Goal: Task Accomplishment & Management: Use online tool/utility

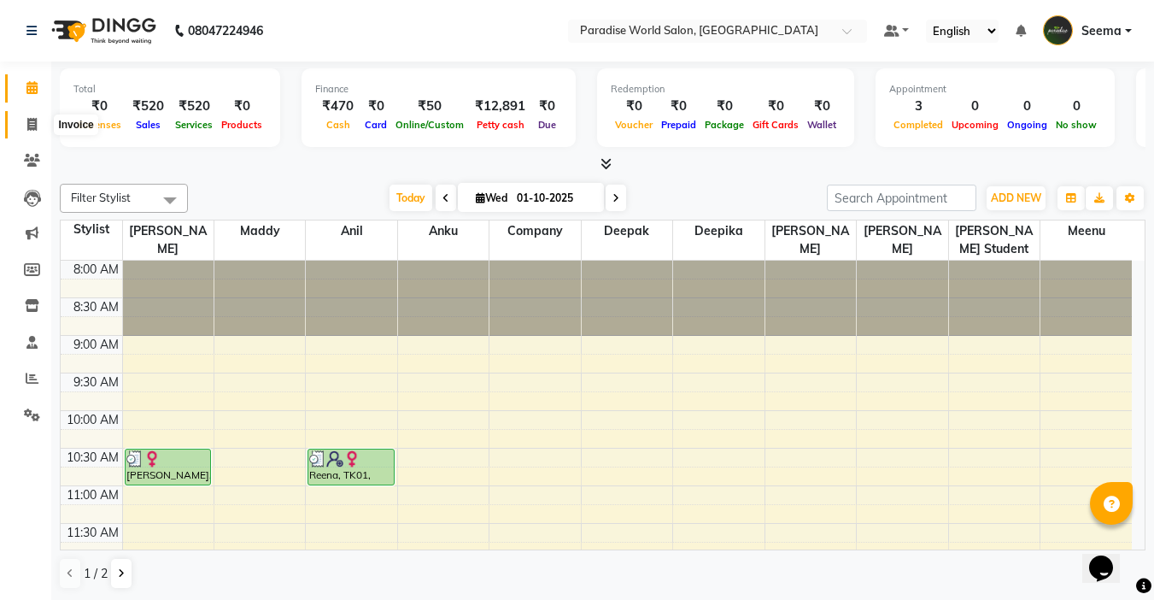
click at [34, 126] on icon at bounding box center [31, 124] width 9 height 13
select select "service"
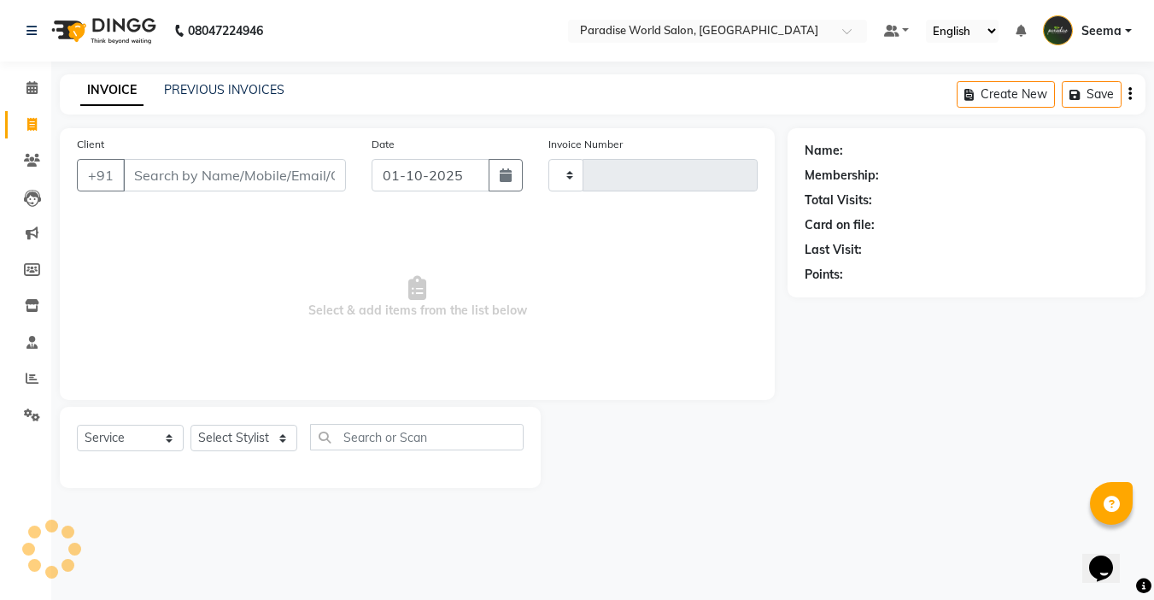
type input "2886"
select select "4451"
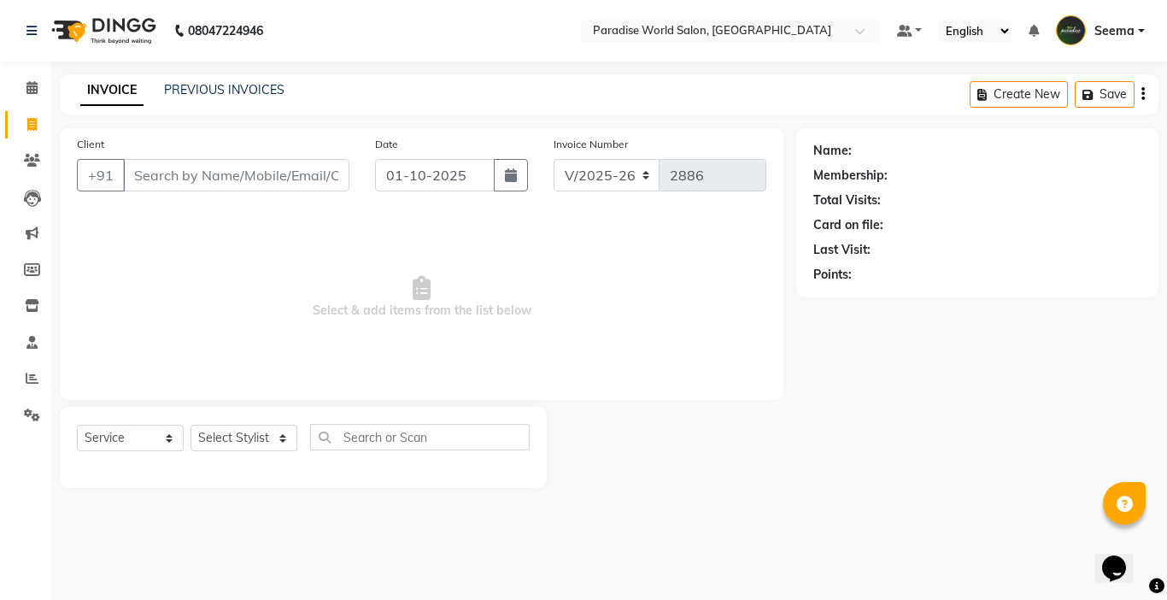
click at [235, 179] on input "Client" at bounding box center [236, 175] width 226 height 32
type input "7780842677"
click at [303, 174] on span "Add Client" at bounding box center [305, 175] width 67 height 17
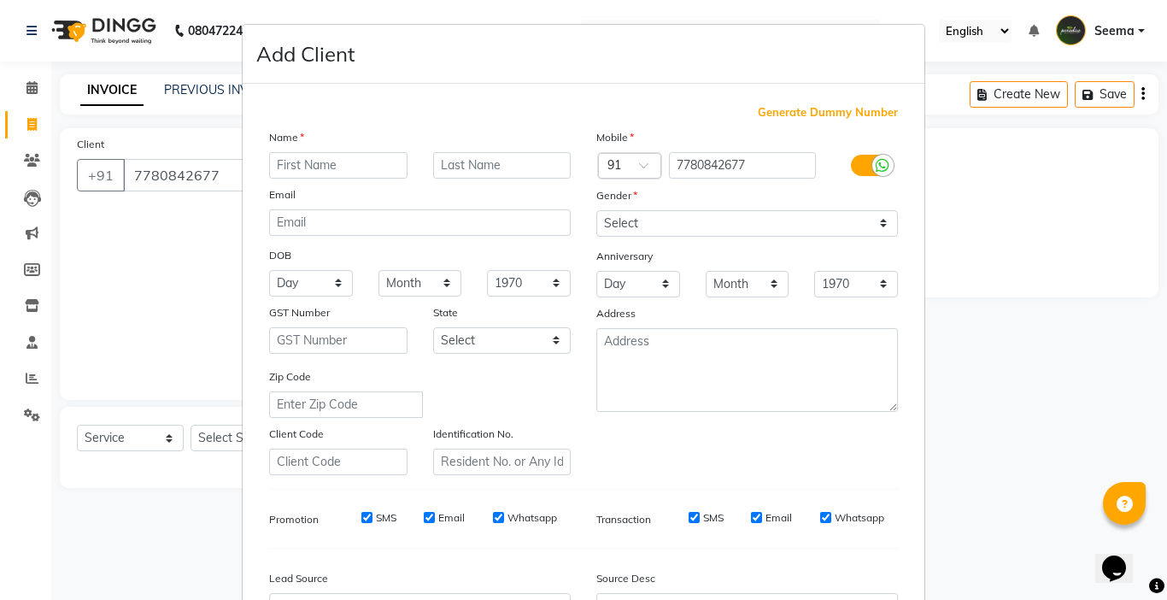
type input "b"
type input "no name"
click at [648, 223] on select "Select [DEMOGRAPHIC_DATA] [DEMOGRAPHIC_DATA] Other Prefer Not To Say" at bounding box center [747, 223] width 302 height 26
select select "[DEMOGRAPHIC_DATA]"
click at [596, 210] on select "Select [DEMOGRAPHIC_DATA] [DEMOGRAPHIC_DATA] Other Prefer Not To Say" at bounding box center [747, 223] width 302 height 26
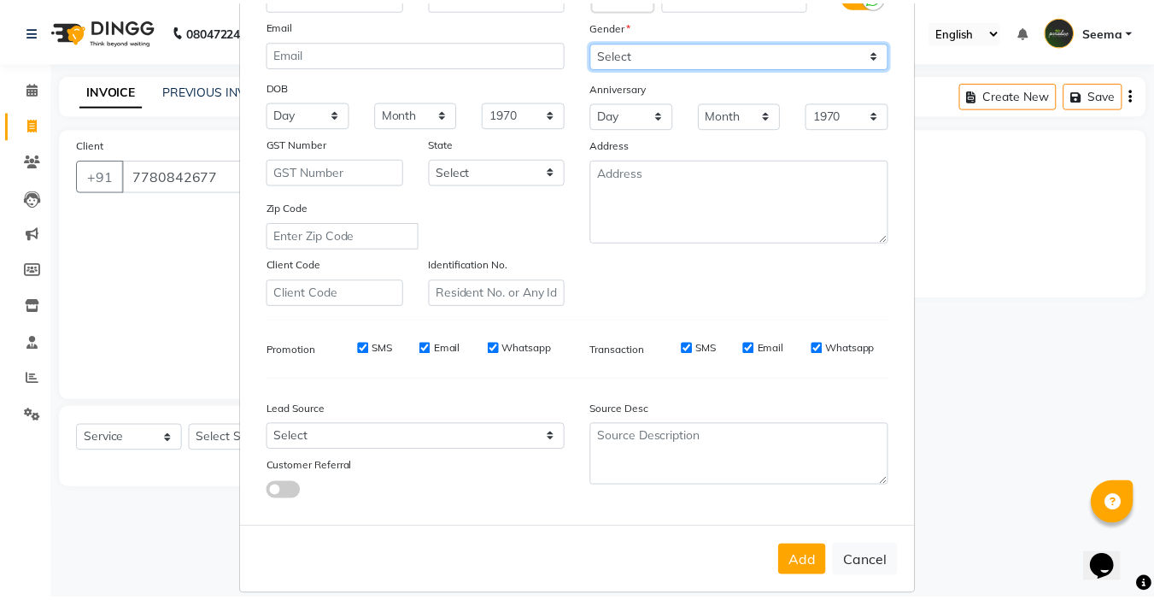
scroll to position [189, 0]
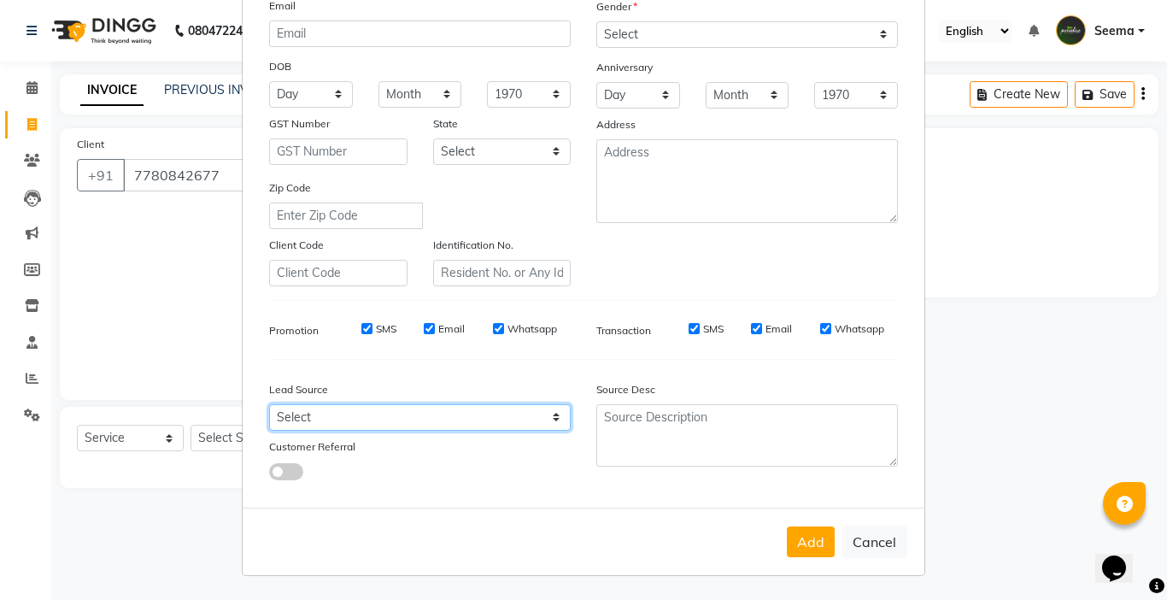
click at [285, 411] on select "Select Walk-in Referral Internet Friend Word of Mouth Advertisement Facebook Ju…" at bounding box center [420, 417] width 302 height 26
select select "30486"
click at [269, 404] on select "Select Walk-in Referral Internet Friend Word of Mouth Advertisement Facebook Ju…" at bounding box center [420, 417] width 302 height 26
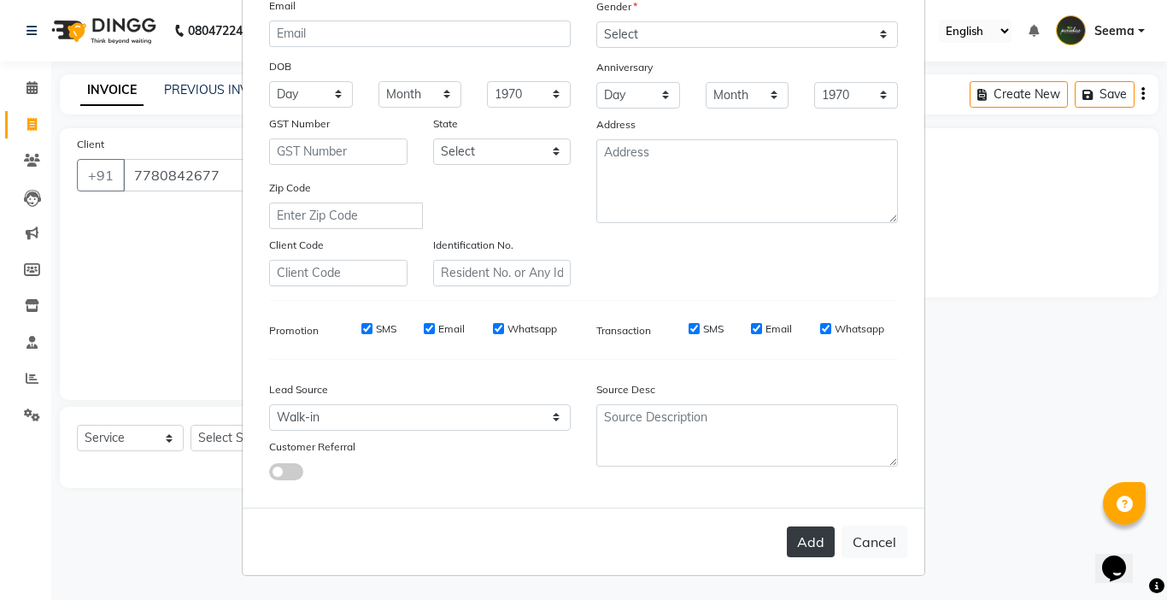
click at [805, 551] on button "Add" at bounding box center [811, 541] width 48 height 31
select select
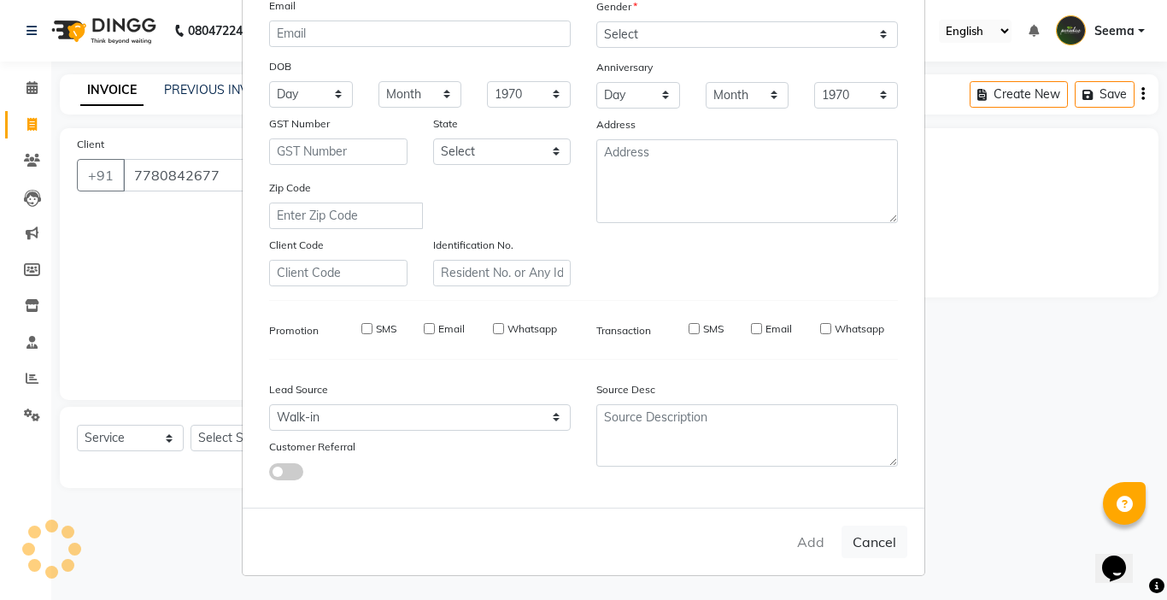
select select
checkbox input "false"
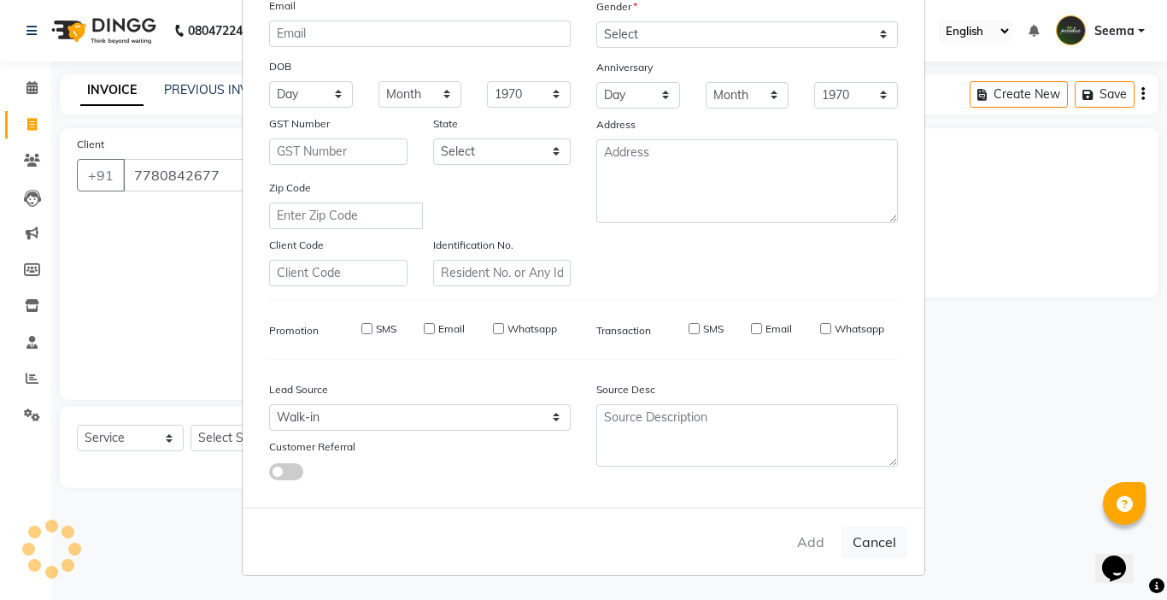
checkbox input "false"
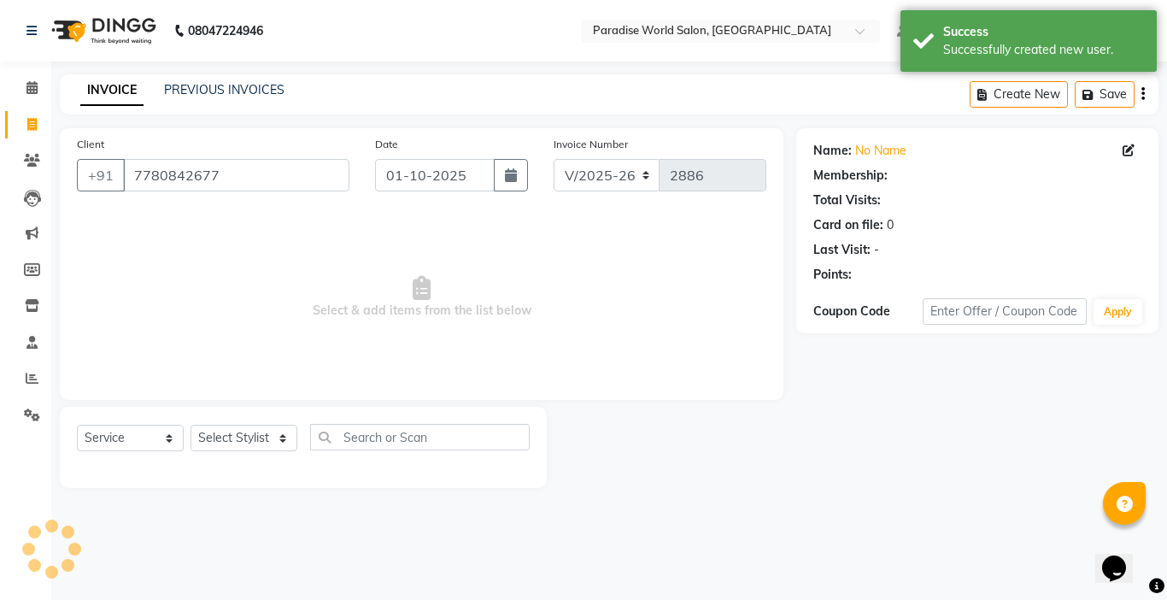
select select "1: Object"
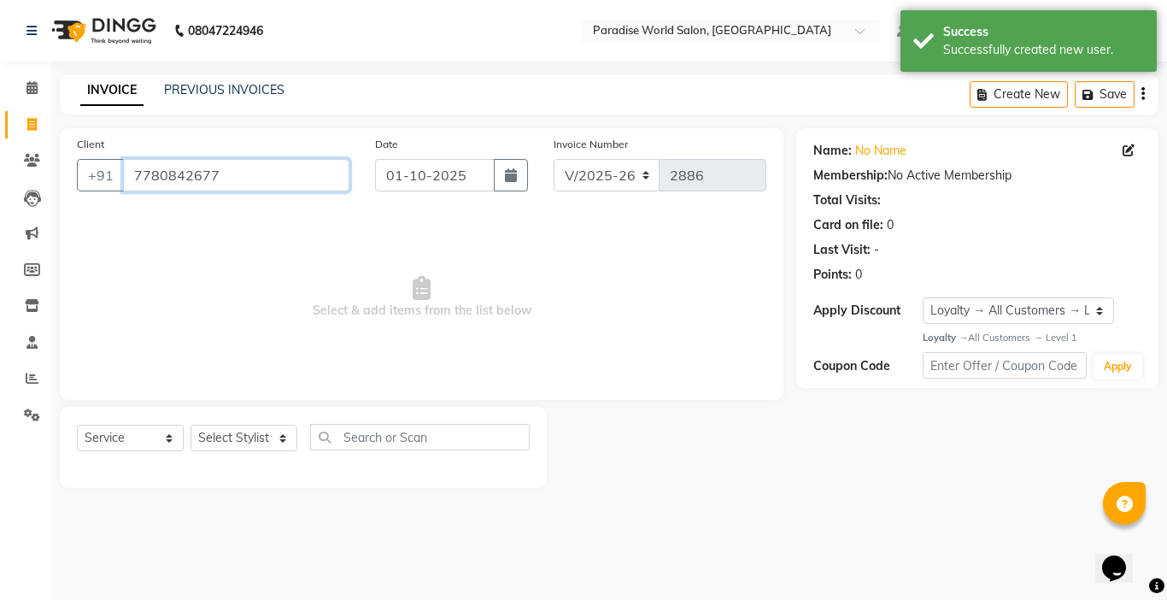
click at [238, 188] on input "7780842677" at bounding box center [236, 175] width 226 height 32
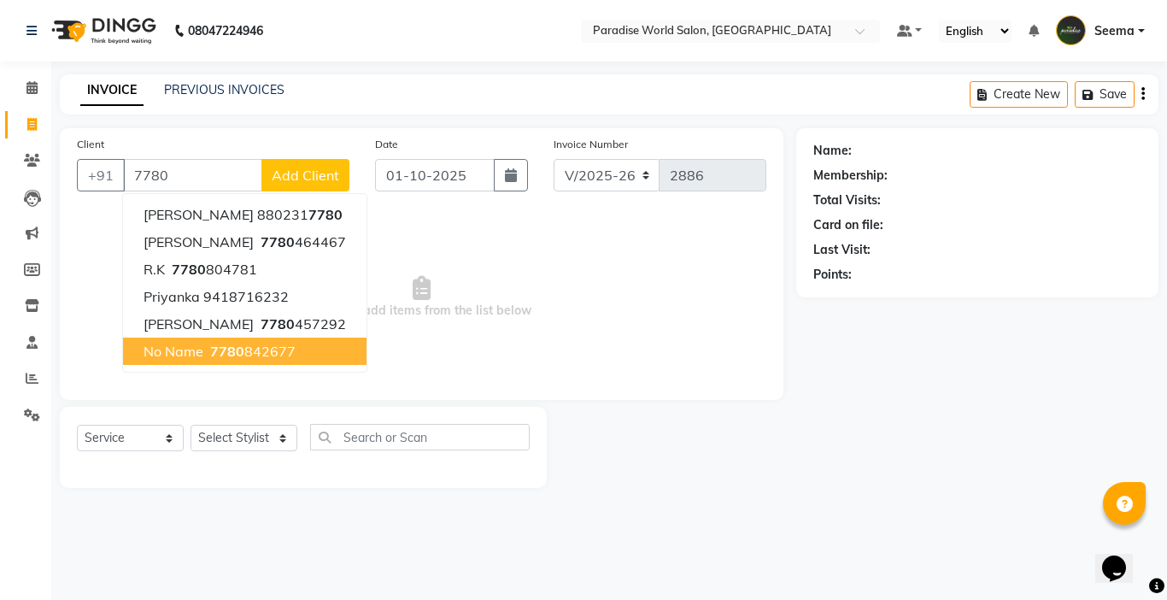
click at [469, 291] on span "Select & add items from the list below" at bounding box center [421, 297] width 689 height 171
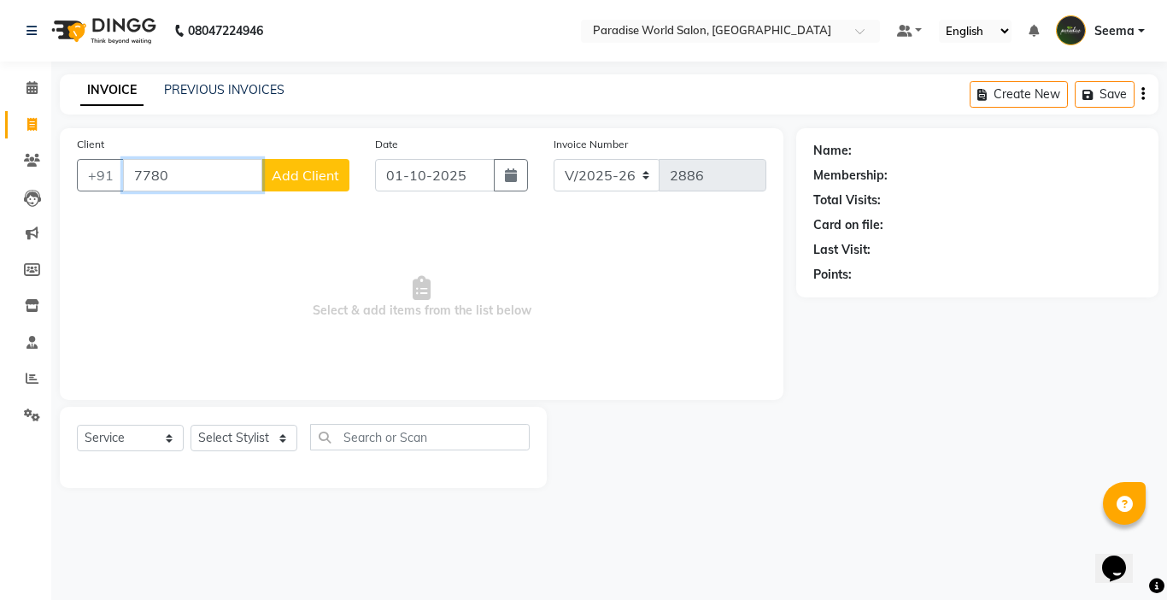
click at [213, 172] on input "7780" at bounding box center [192, 175] width 139 height 32
click at [243, 220] on span "778084" at bounding box center [235, 214] width 51 height 17
type input "7780842677"
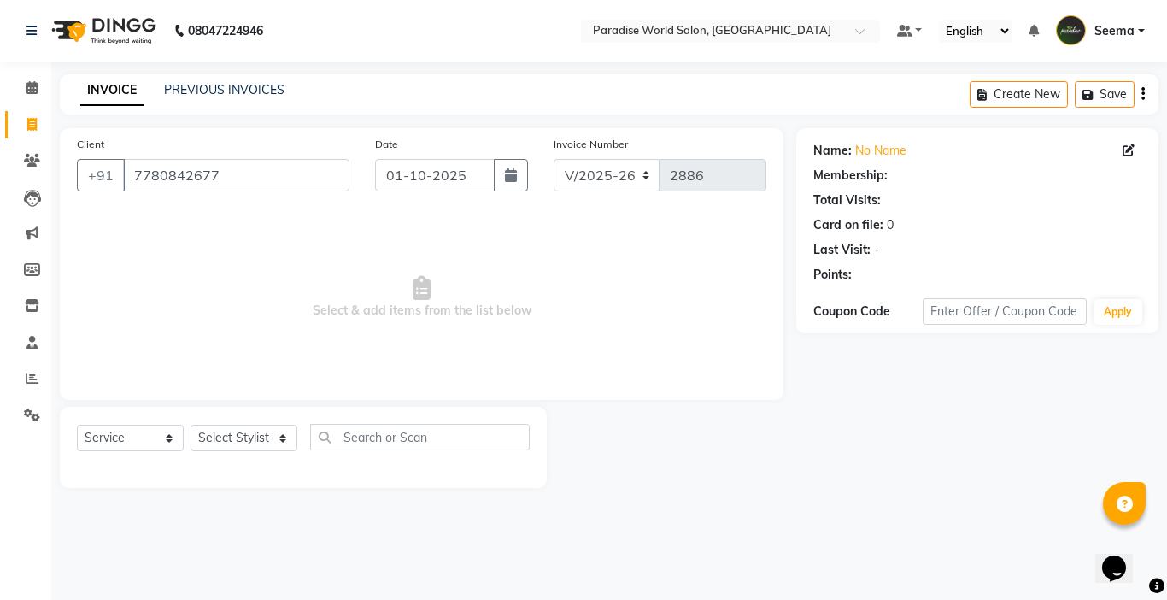
select select "1: Object"
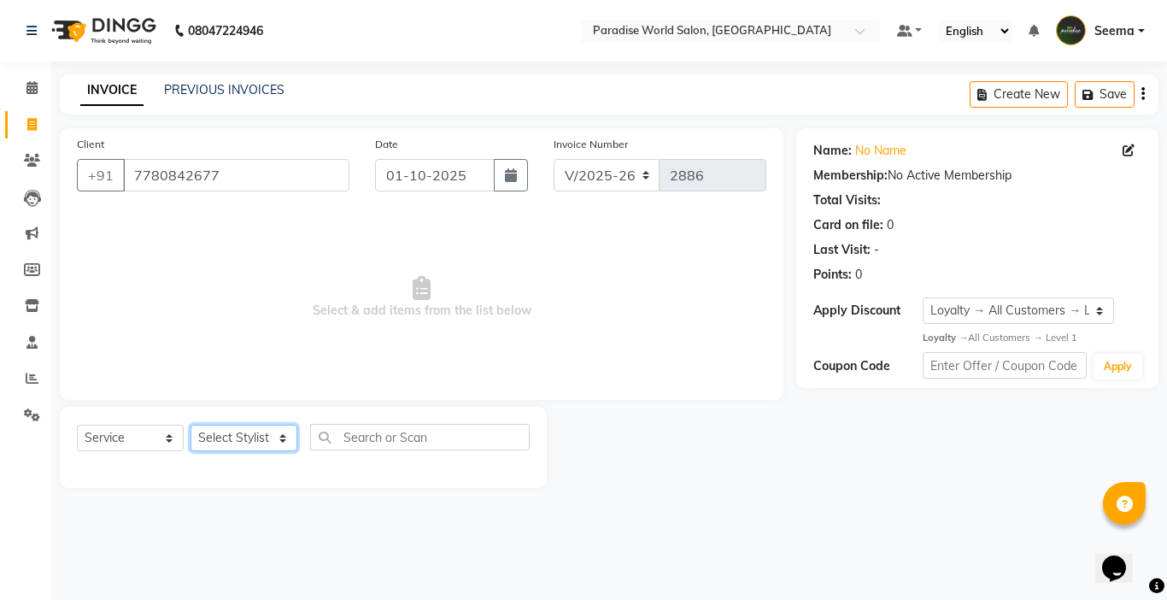
click at [216, 432] on select "Select Stylist [PERSON_NAME] [PERSON_NAME] [PERSON_NAME] company Deepak [PERSON…" at bounding box center [244, 438] width 107 height 26
select select "24941"
click at [191, 425] on select "Select Stylist [PERSON_NAME] [PERSON_NAME] [PERSON_NAME] company Deepak [PERSON…" at bounding box center [244, 438] width 107 height 26
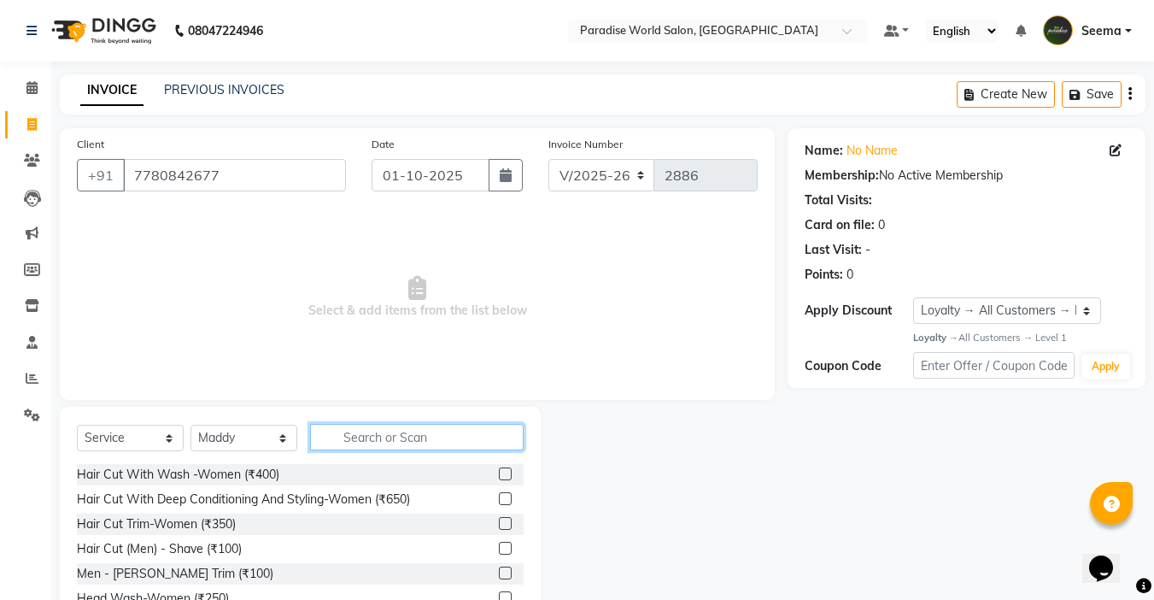
click at [424, 442] on input "text" at bounding box center [417, 437] width 214 height 26
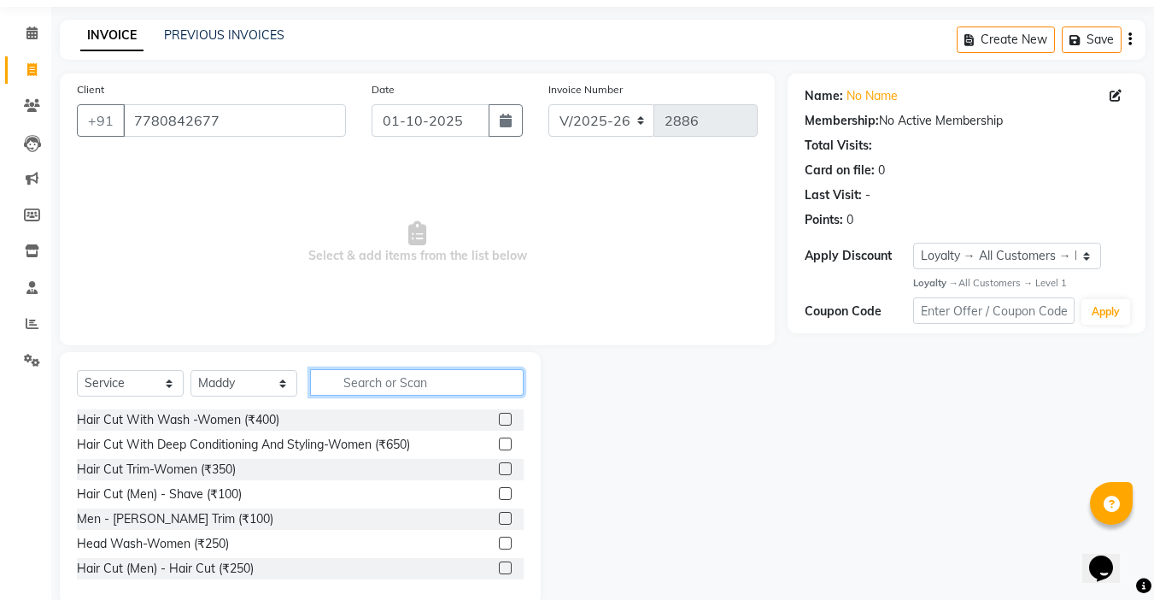
scroll to position [85, 0]
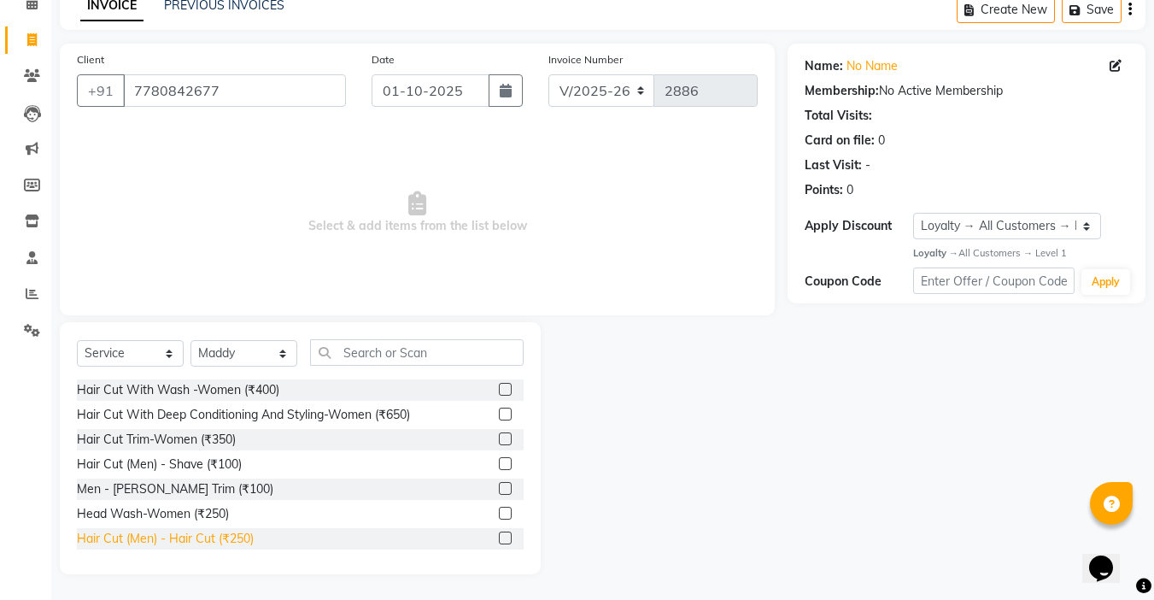
click at [231, 539] on div "Hair Cut (Men) - Hair Cut (₹250)" at bounding box center [165, 539] width 177 height 18
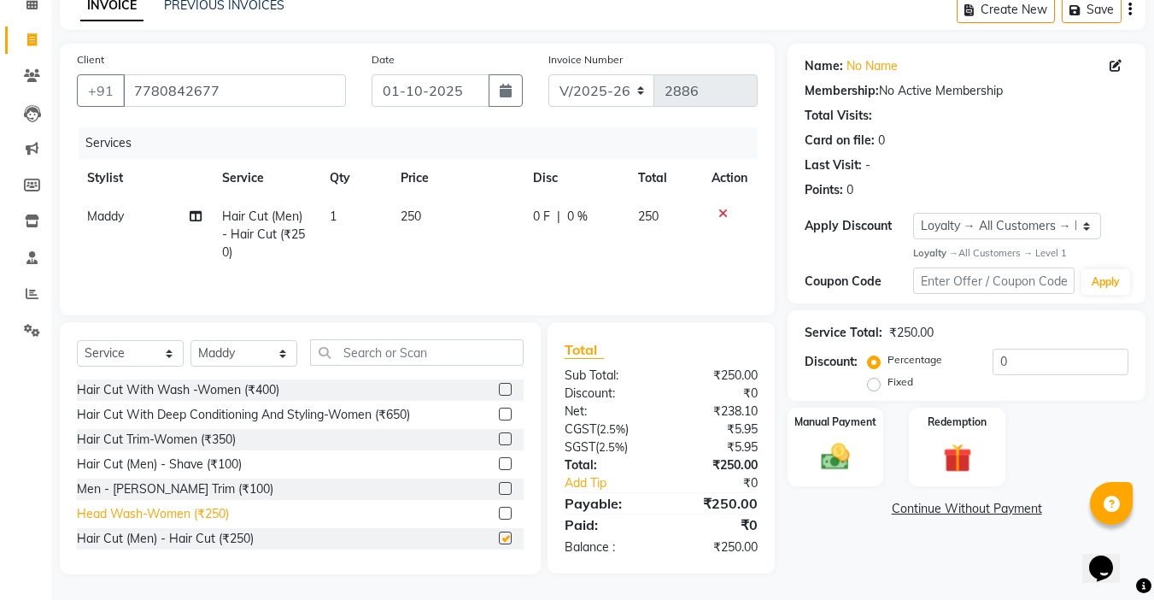
checkbox input "false"
click at [184, 493] on div "Men - [PERSON_NAME] Trim (₹100)" at bounding box center [175, 489] width 197 height 18
checkbox input "false"
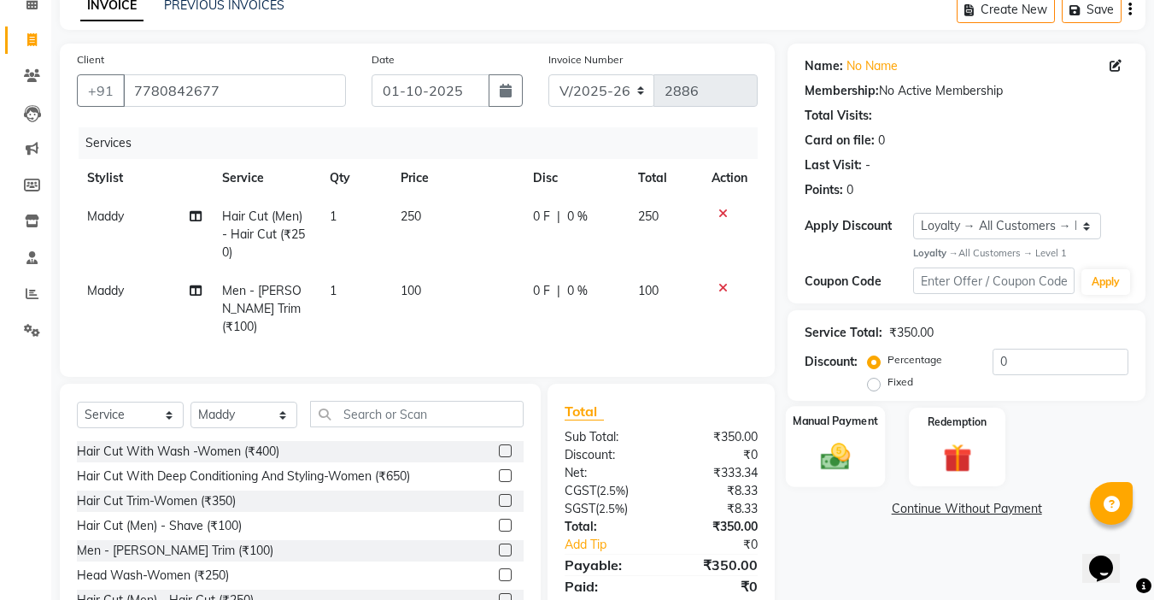
click at [854, 453] on img at bounding box center [836, 457] width 48 height 34
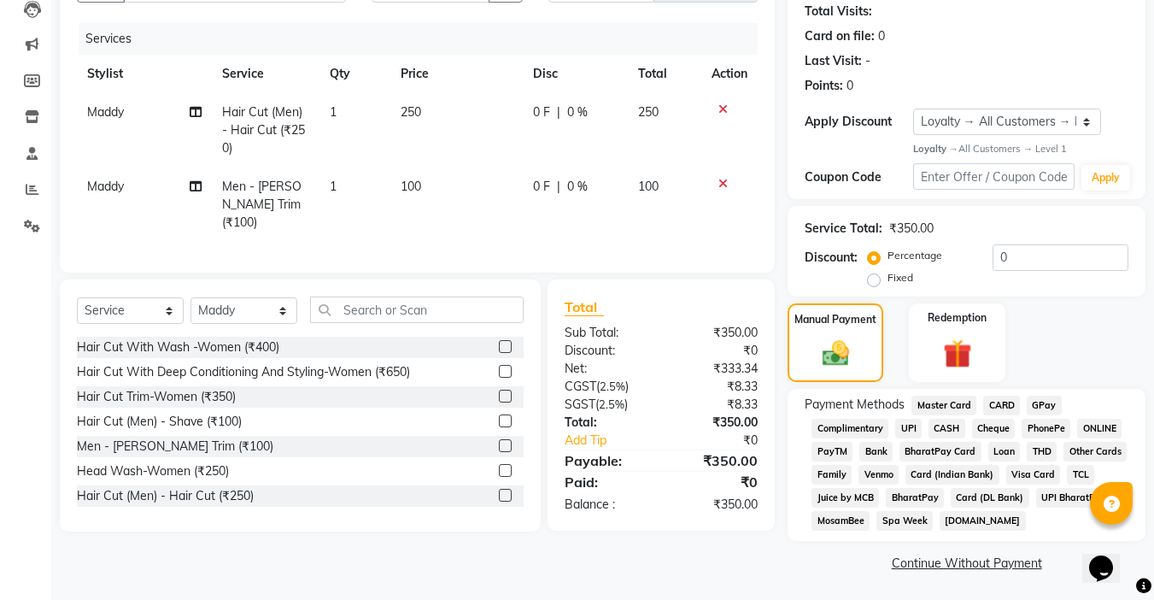
scroll to position [191, 0]
click at [905, 427] on span "UPI" at bounding box center [908, 427] width 26 height 20
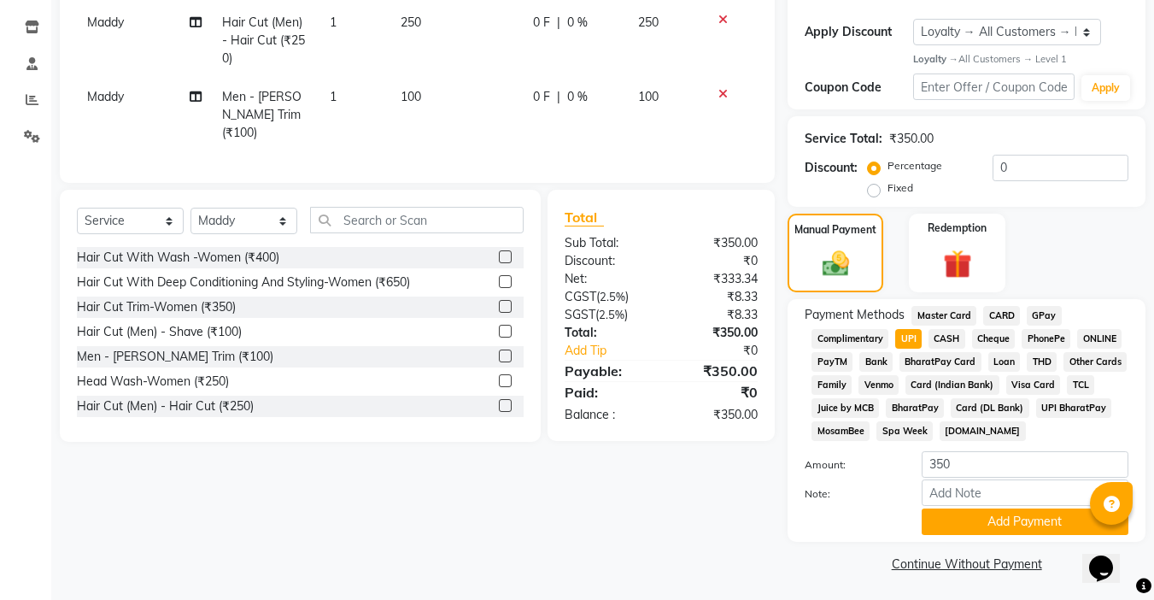
scroll to position [281, 0]
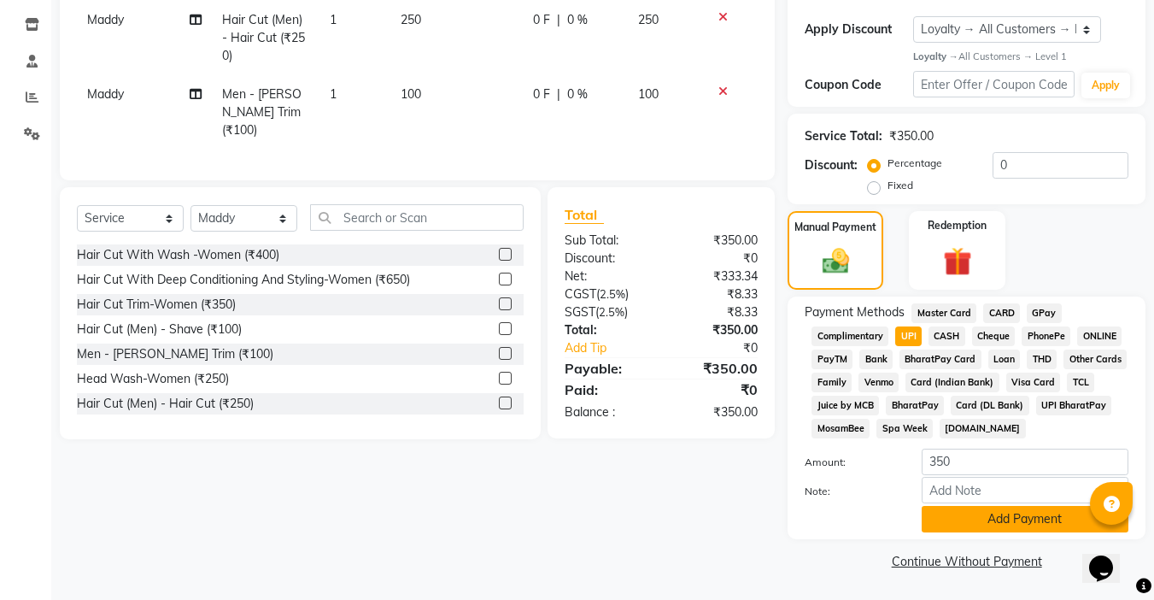
click at [963, 519] on button "Add Payment" at bounding box center [1025, 519] width 207 height 26
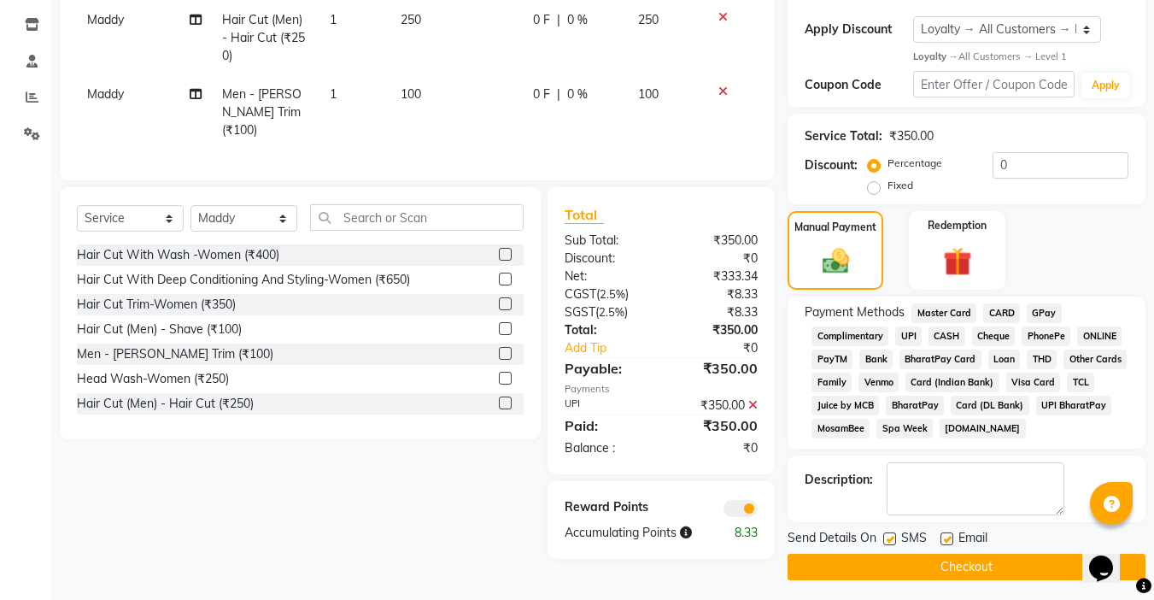
click at [974, 566] on button "Checkout" at bounding box center [967, 567] width 358 height 26
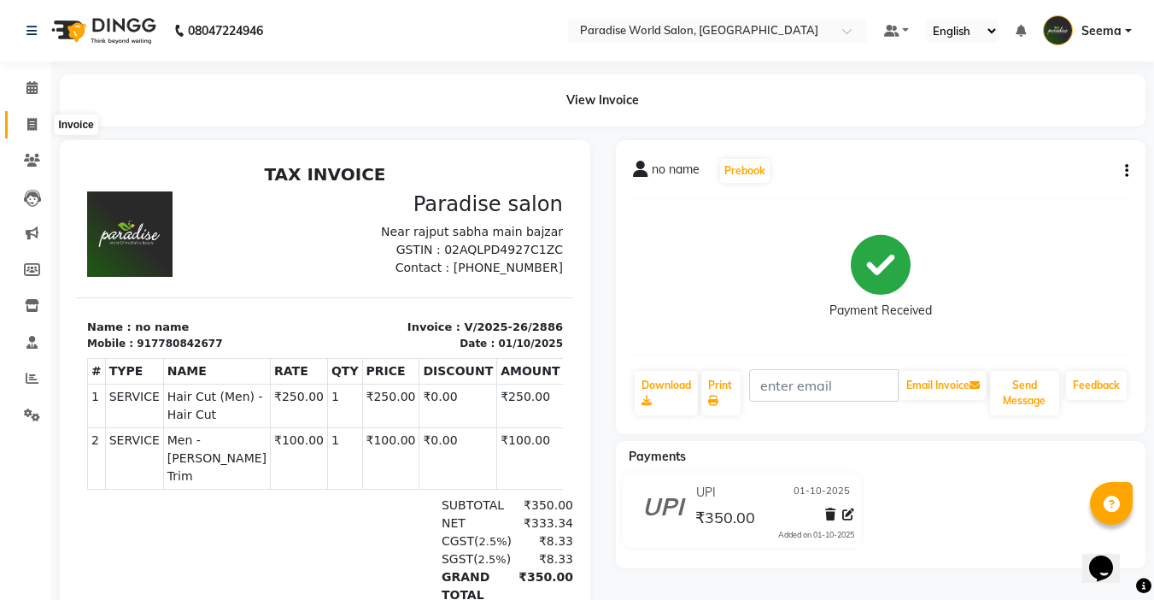
click at [34, 115] on span at bounding box center [32, 125] width 30 height 20
select select "service"
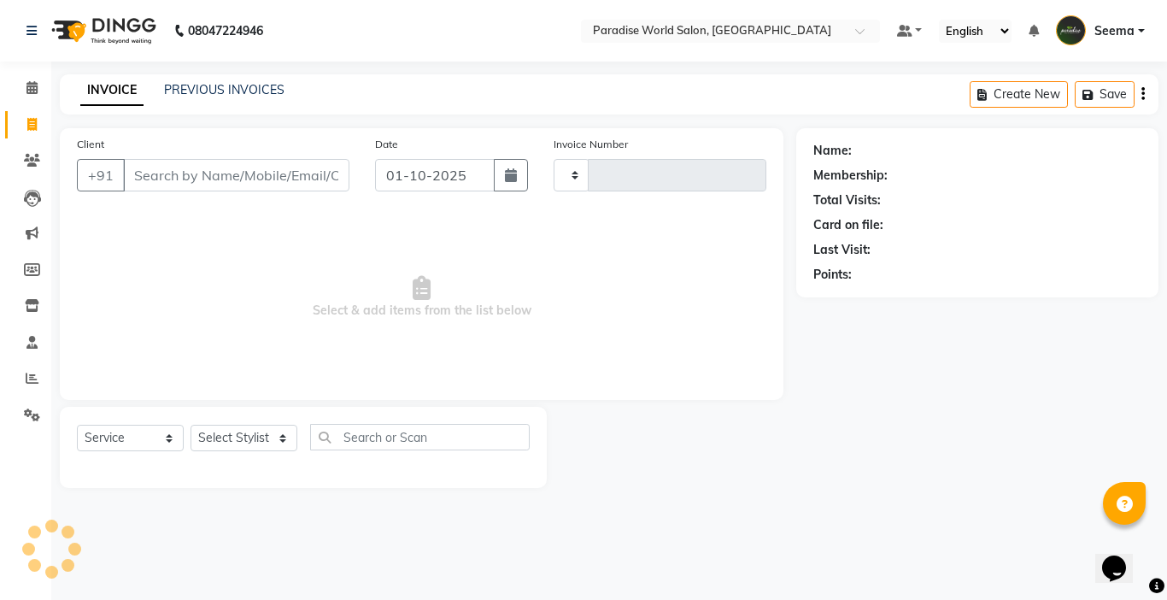
type input "2887"
select select "4451"
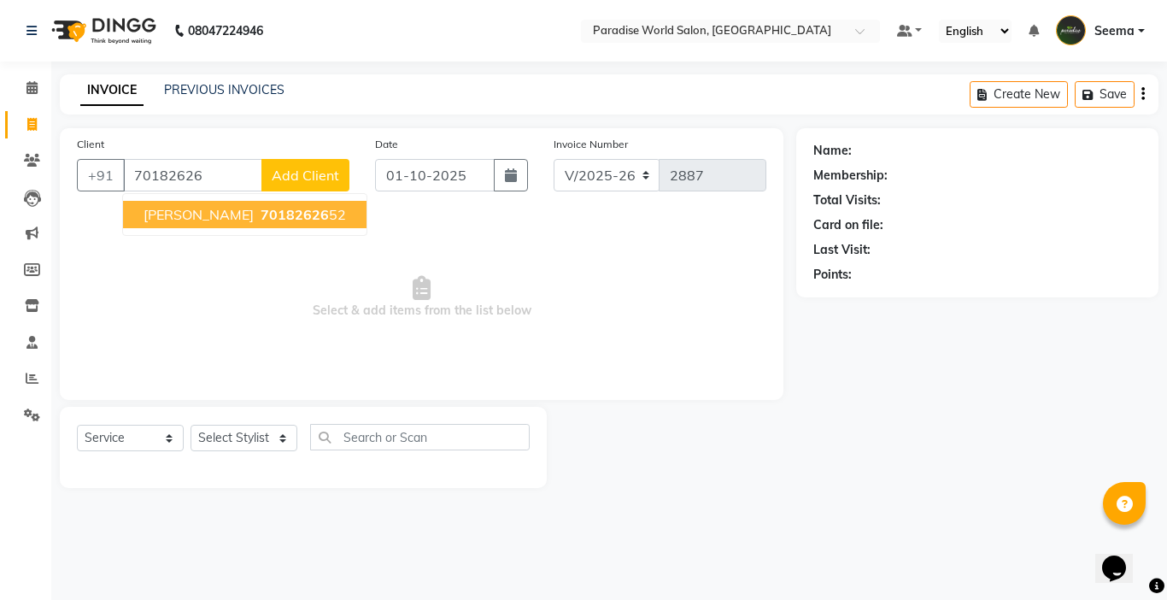
drag, startPoint x: 217, startPoint y: 179, endPoint x: 0, endPoint y: 179, distance: 217.0
click at [0, 179] on app-home "08047224946 Select Location × Paradise World Salon, Main Bazar Default Panel My…" at bounding box center [583, 256] width 1167 height 513
type input "8580534192"
click at [315, 176] on span "Add Client" at bounding box center [305, 175] width 67 height 17
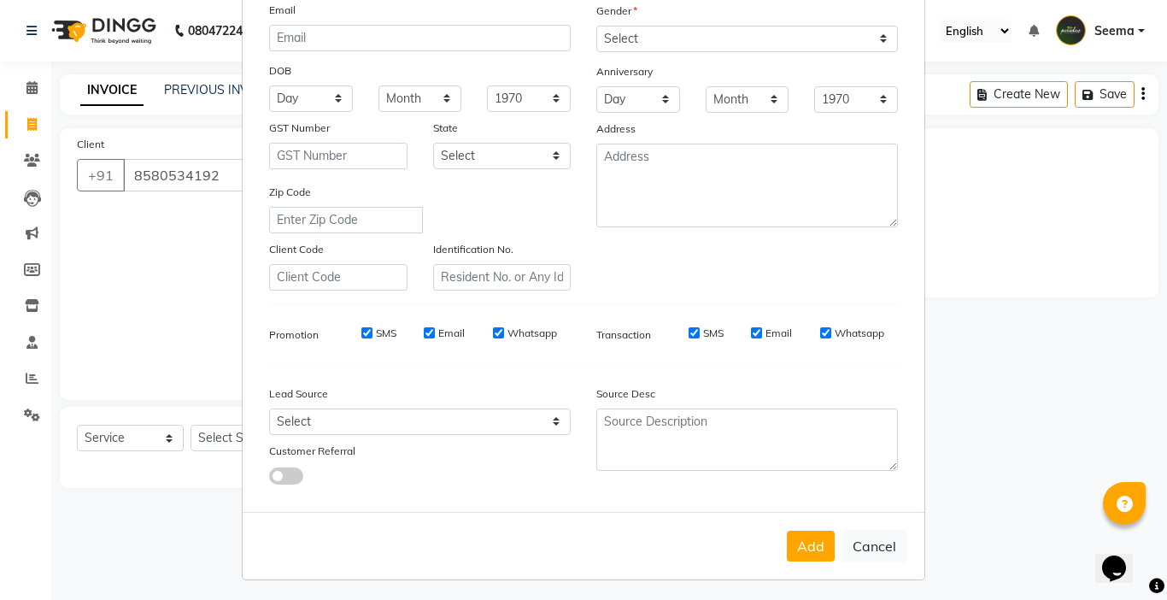
scroll to position [189, 0]
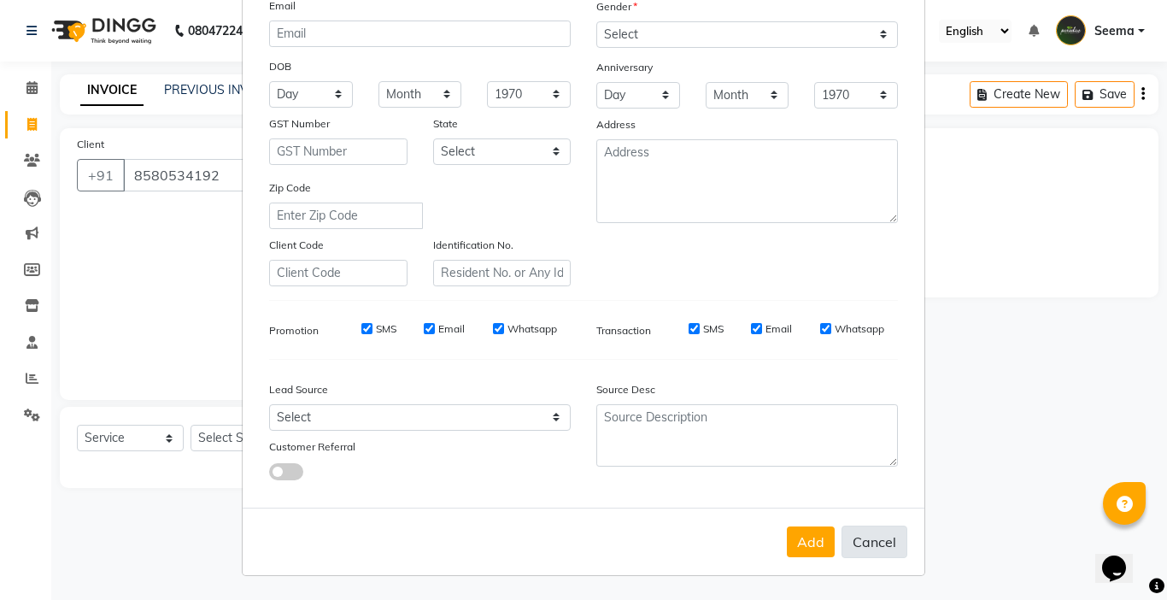
type input "Radhika"
click at [876, 542] on button "Cancel" at bounding box center [875, 541] width 66 height 32
select select
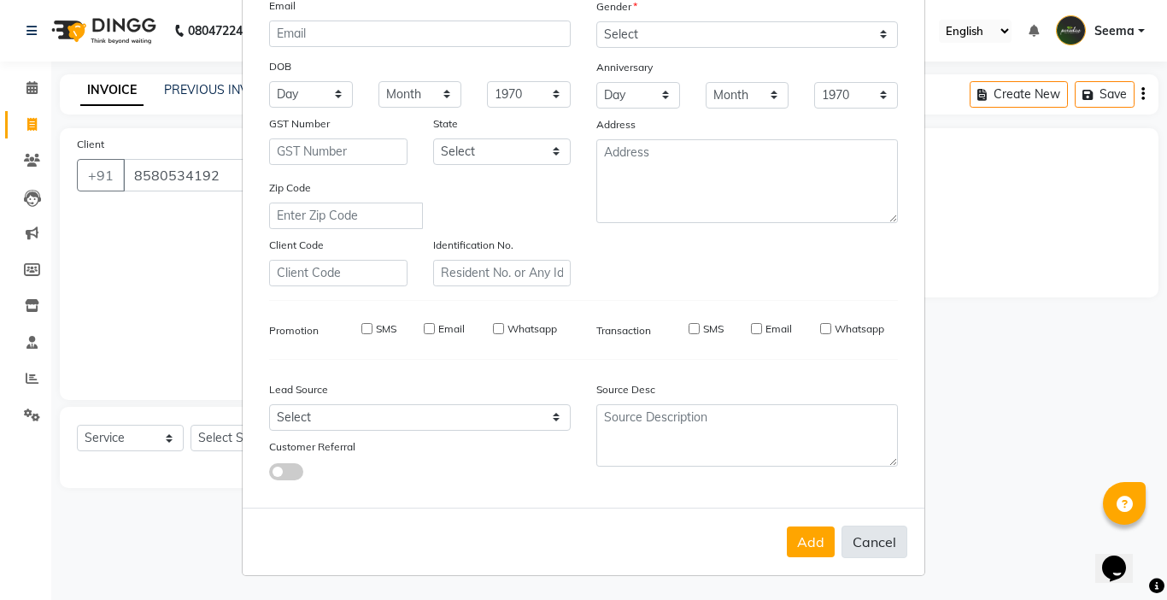
select select
checkbox input "false"
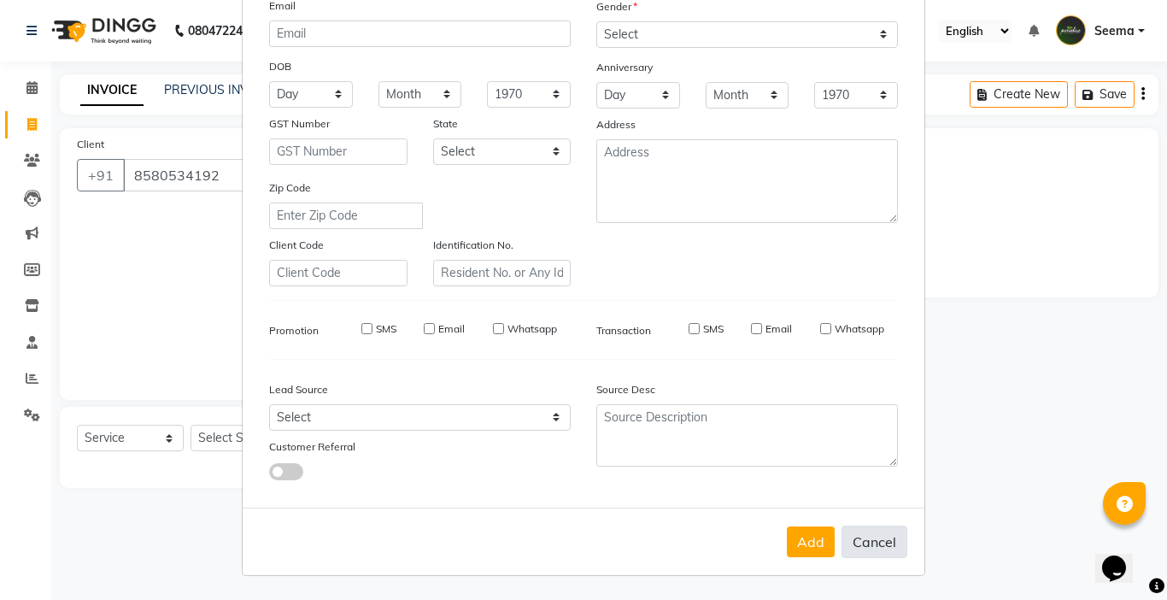
checkbox input "false"
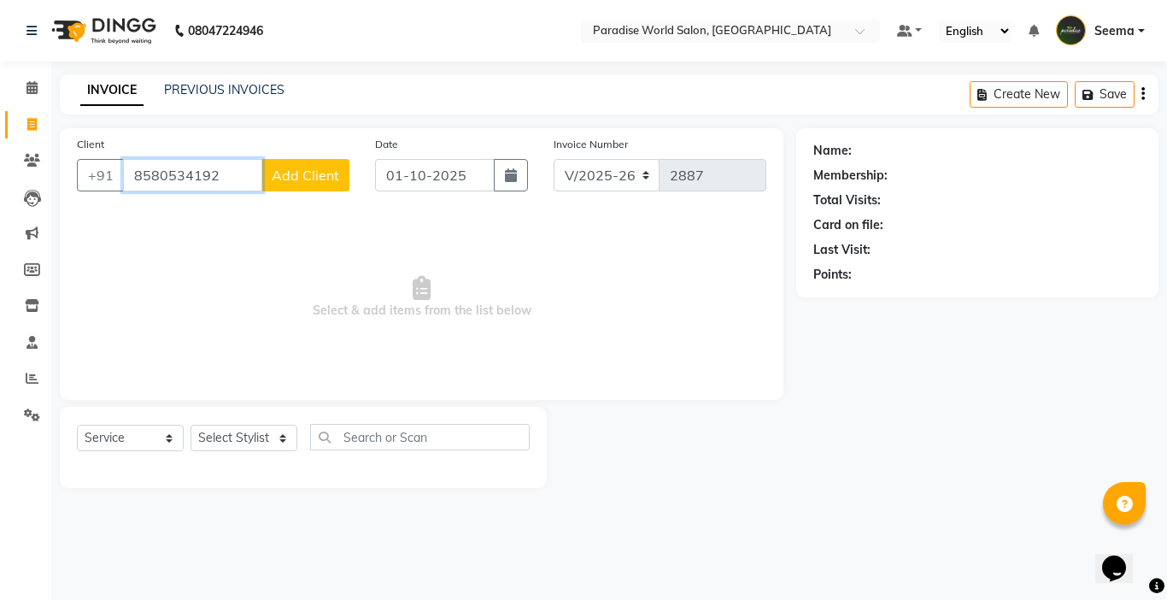
click at [236, 173] on input "8580534192" at bounding box center [192, 175] width 139 height 32
click at [308, 172] on span "Add Client" at bounding box center [305, 175] width 67 height 17
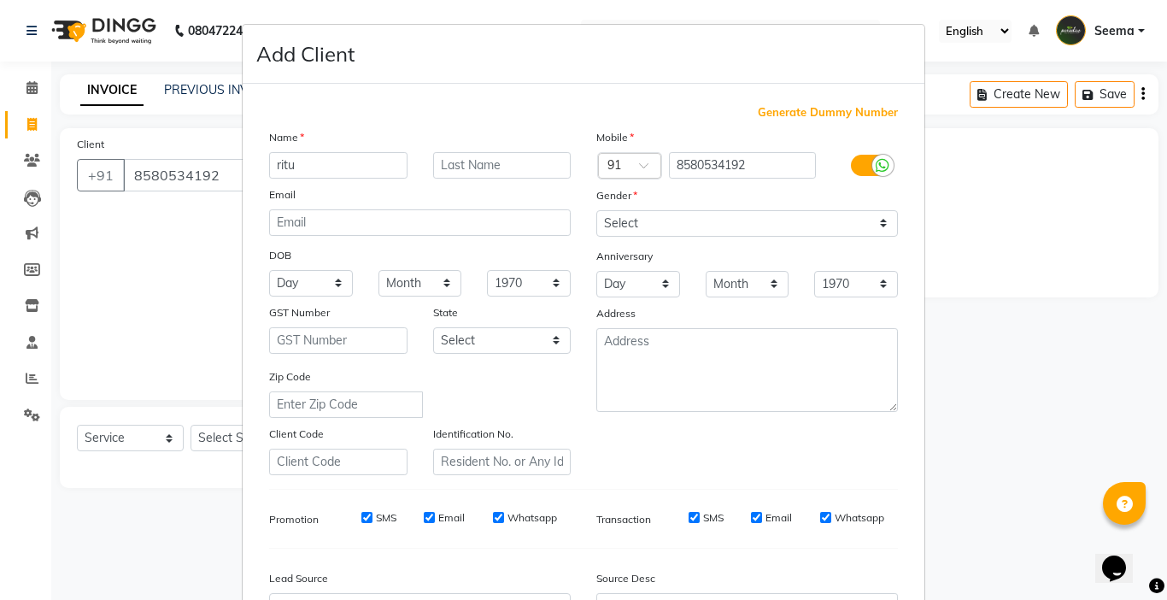
type input "ritu"
click at [679, 226] on select "Select [DEMOGRAPHIC_DATA] [DEMOGRAPHIC_DATA] Other Prefer Not To Say" at bounding box center [747, 223] width 302 height 26
select select "[DEMOGRAPHIC_DATA]"
click at [596, 210] on select "Select [DEMOGRAPHIC_DATA] [DEMOGRAPHIC_DATA] Other Prefer Not To Say" at bounding box center [747, 223] width 302 height 26
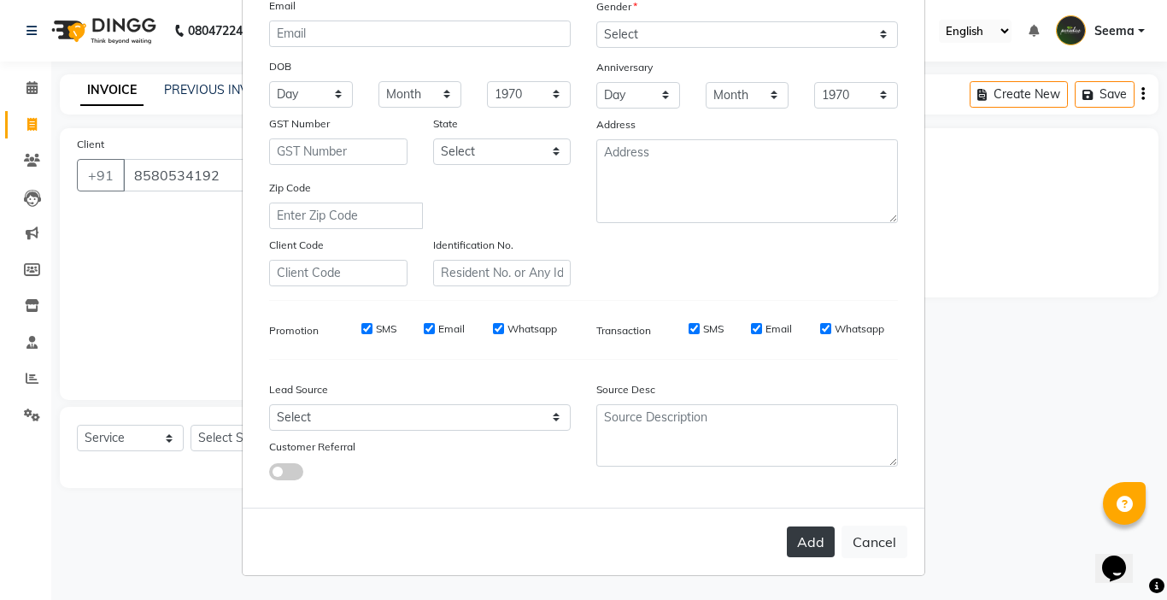
click at [791, 533] on button "Add" at bounding box center [811, 541] width 48 height 31
select select
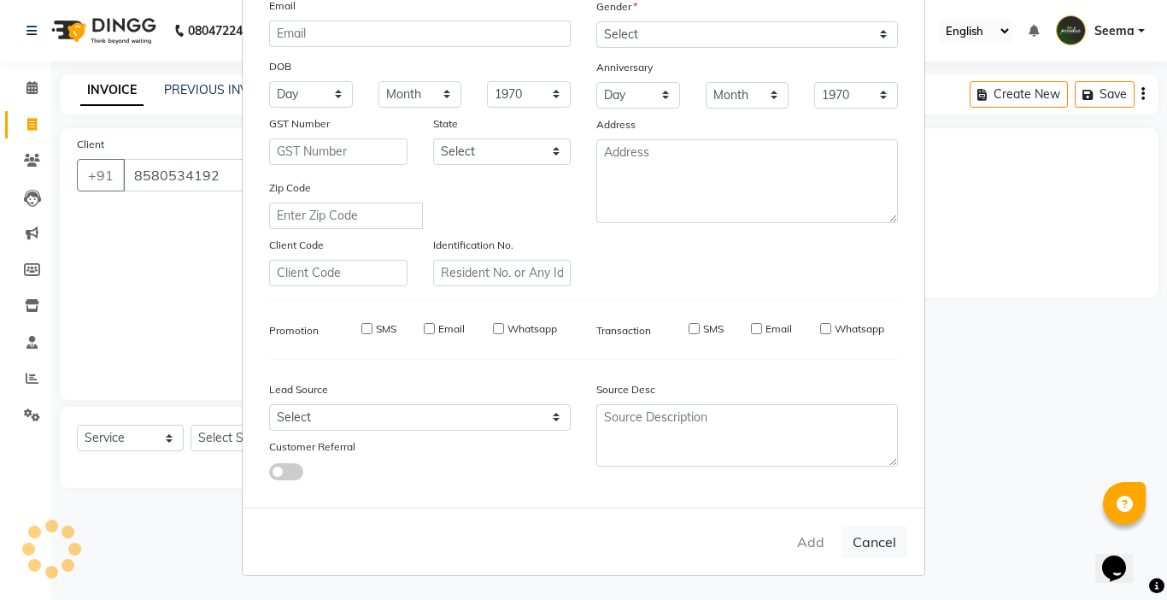
select select
checkbox input "false"
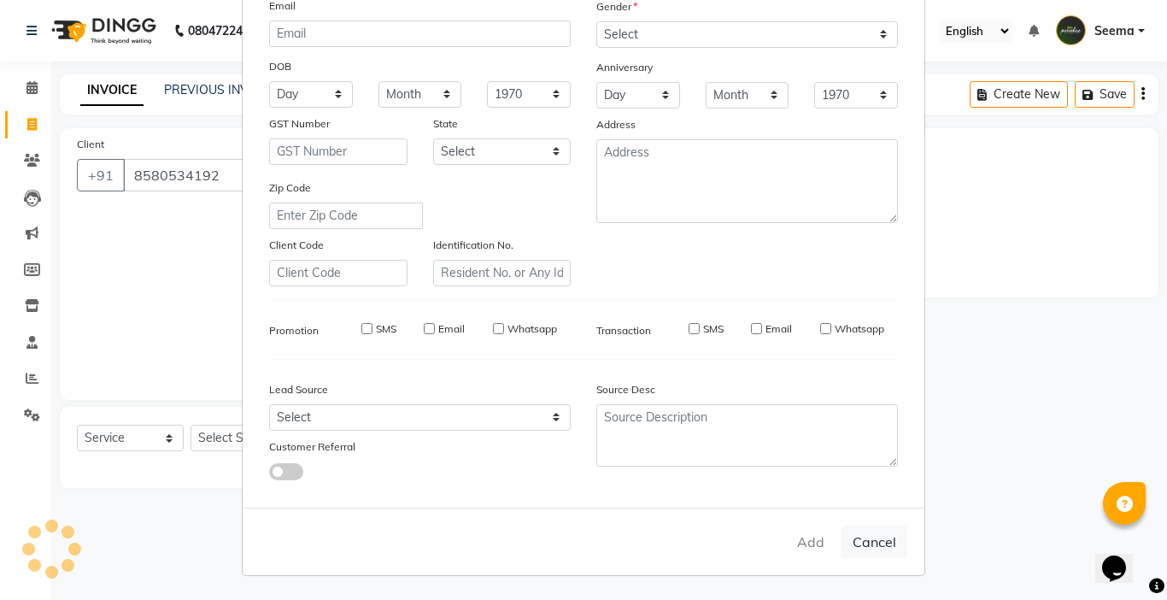
checkbox input "false"
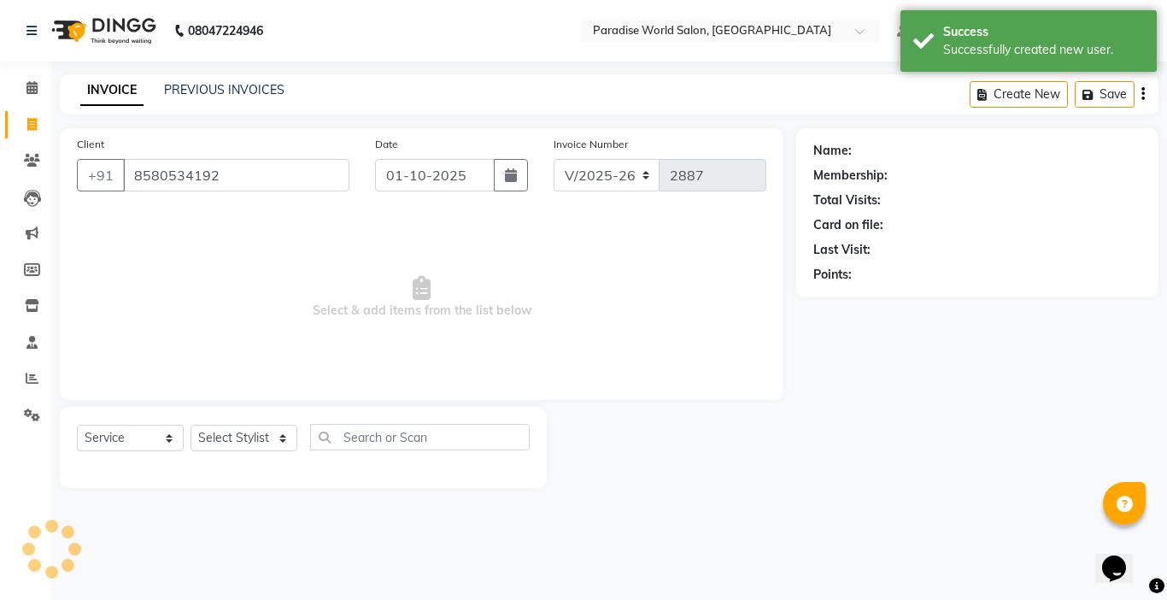
select select "1: Object"
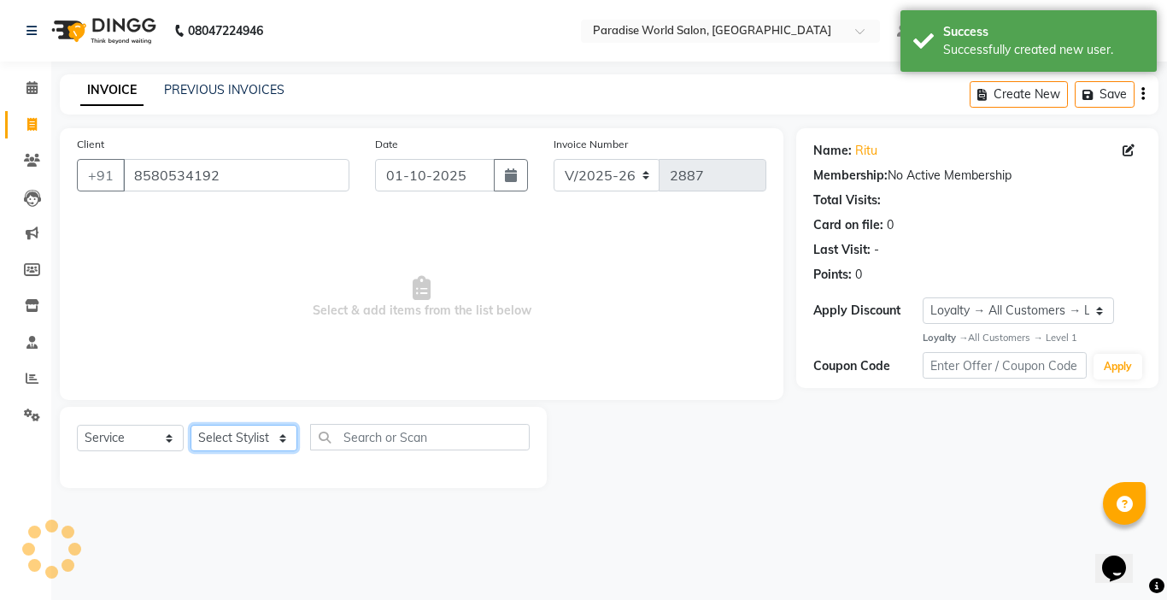
click at [241, 438] on select "Select Stylist [PERSON_NAME] [PERSON_NAME] [PERSON_NAME] company Deepak [PERSON…" at bounding box center [244, 438] width 107 height 26
select select "24939"
click at [191, 425] on select "Select Stylist [PERSON_NAME] [PERSON_NAME] [PERSON_NAME] company Deepak [PERSON…" at bounding box center [244, 438] width 107 height 26
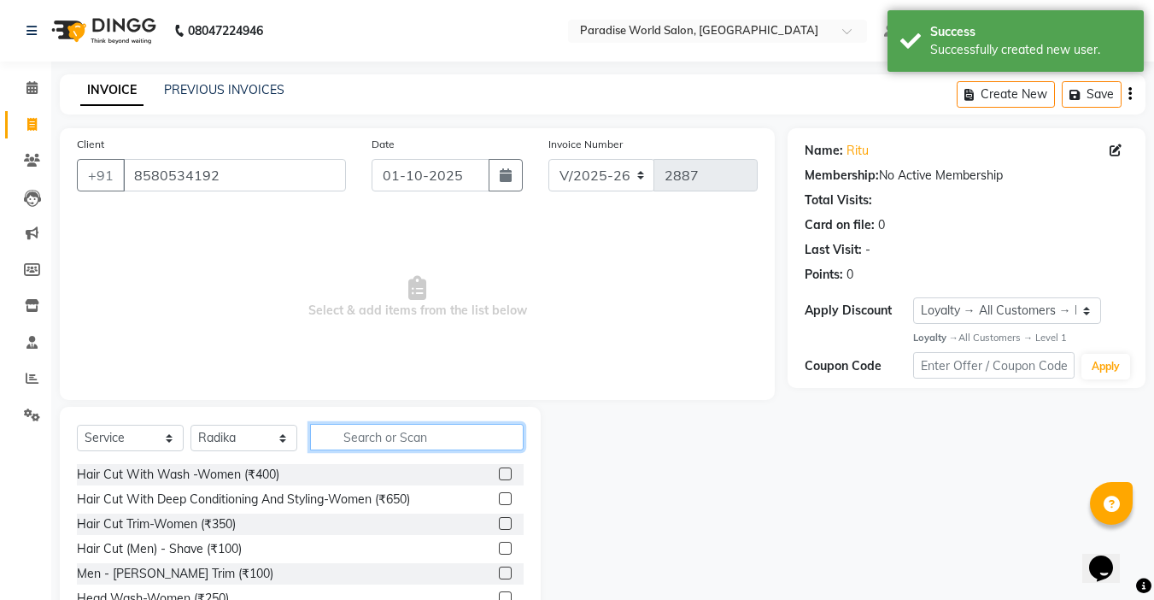
click at [388, 425] on input "text" at bounding box center [417, 437] width 214 height 26
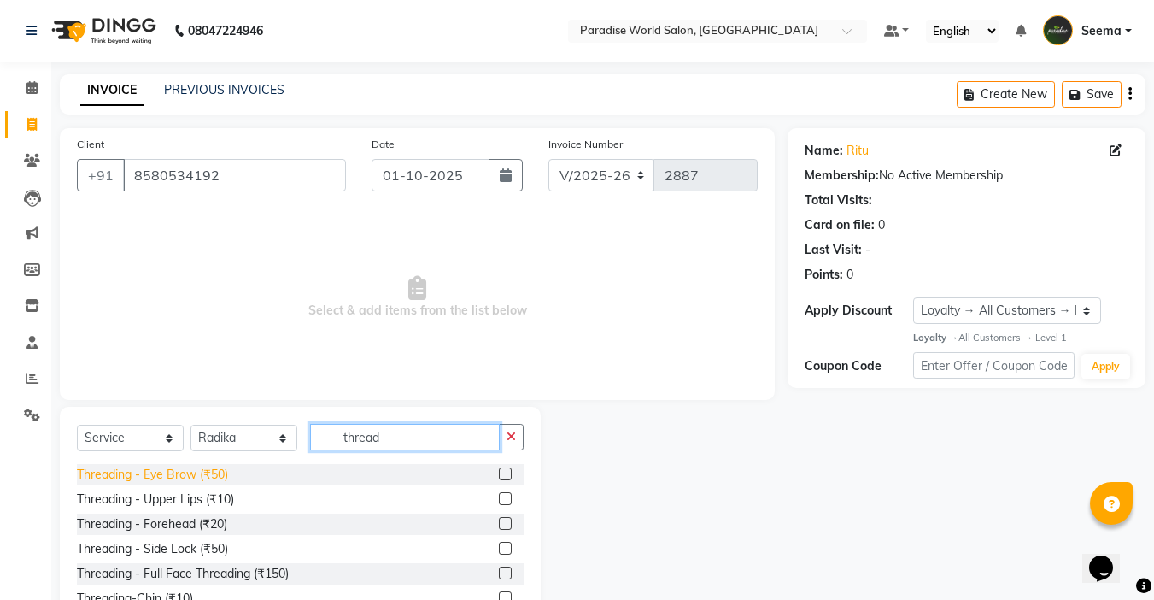
type input "thread"
click at [174, 473] on div "Threading - Eye Brow (₹50)" at bounding box center [152, 475] width 151 height 18
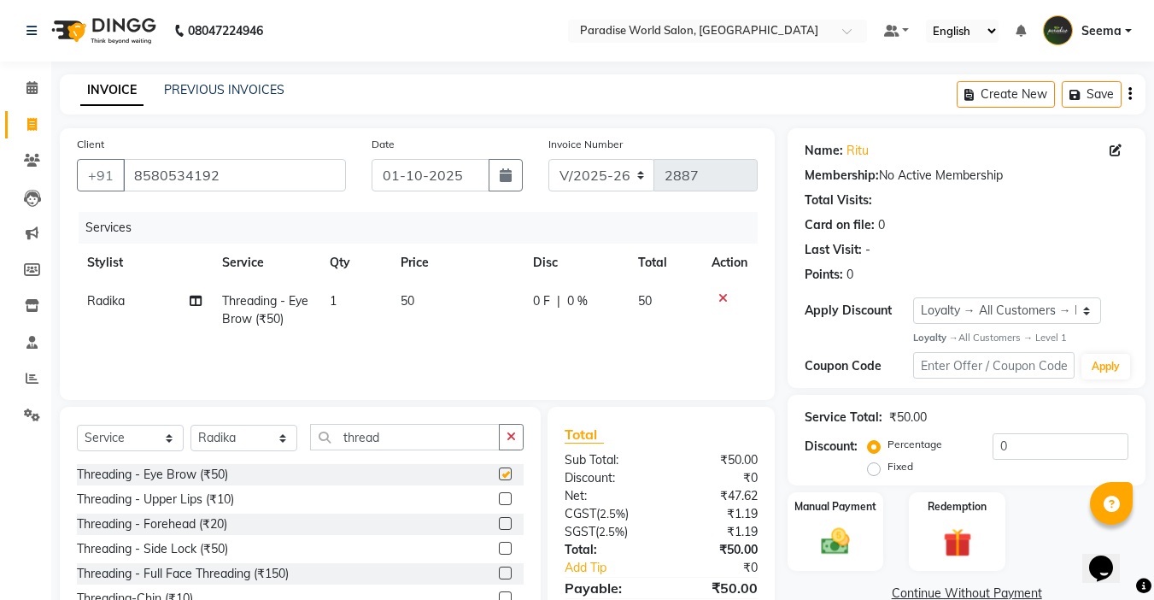
checkbox input "false"
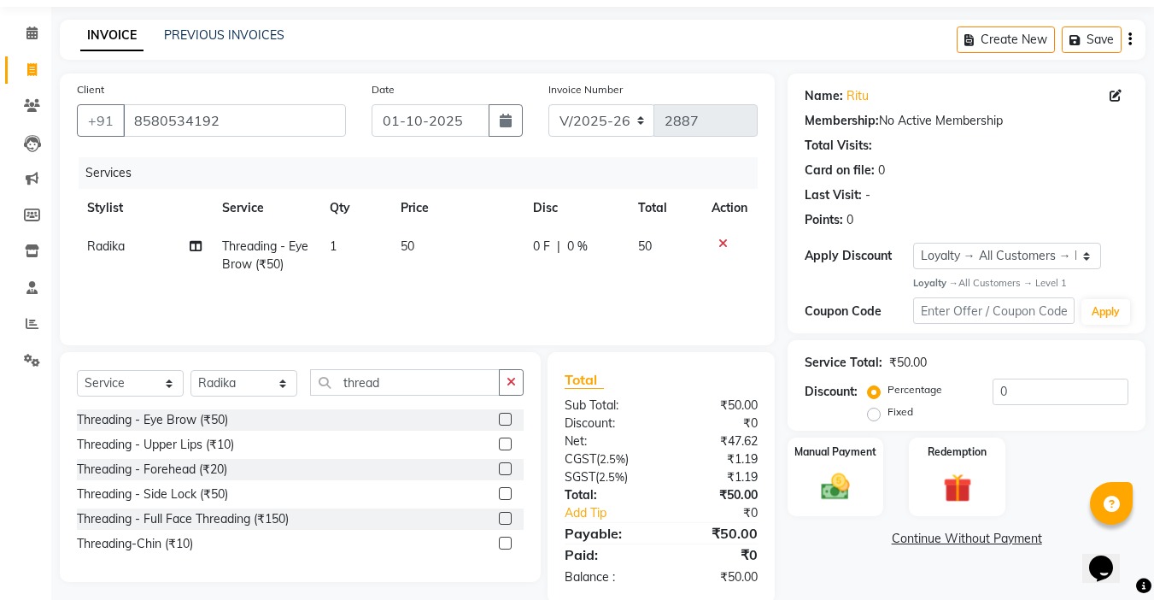
scroll to position [84, 0]
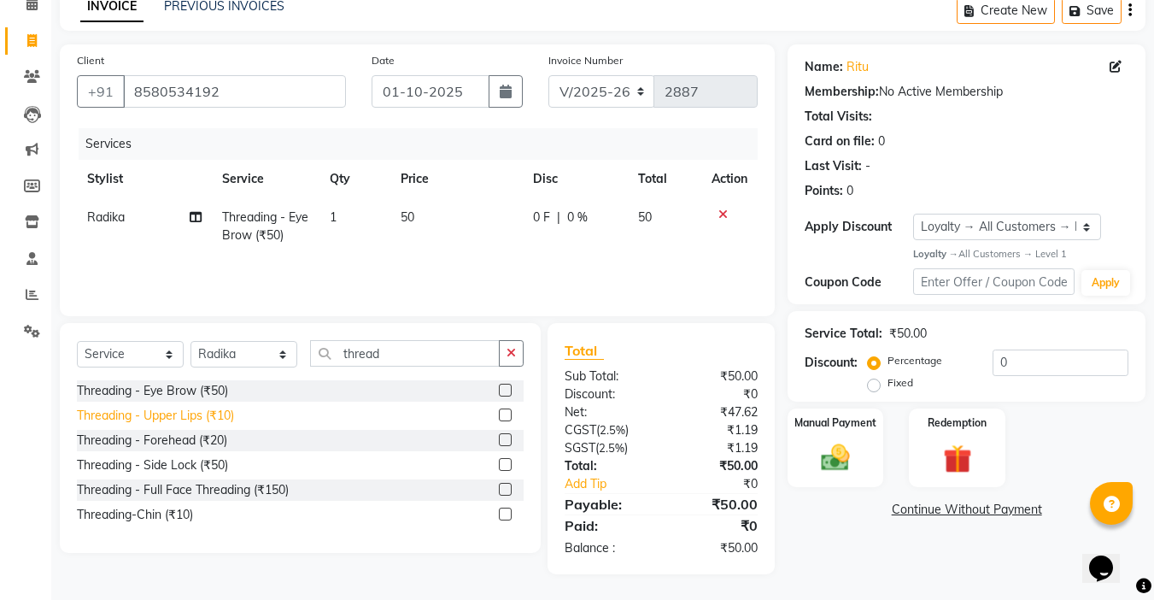
click at [203, 417] on div "Threading - Upper Lips (₹10)" at bounding box center [155, 416] width 157 height 18
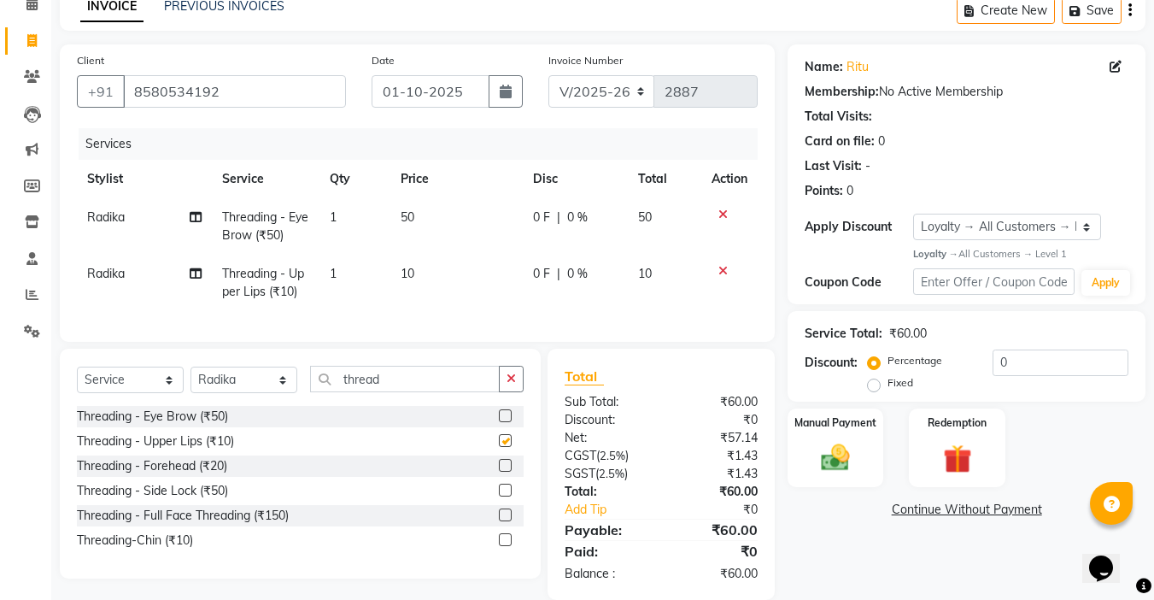
checkbox input "false"
click at [208, 475] on div "Threading - Forehead (₹20)" at bounding box center [152, 466] width 150 height 18
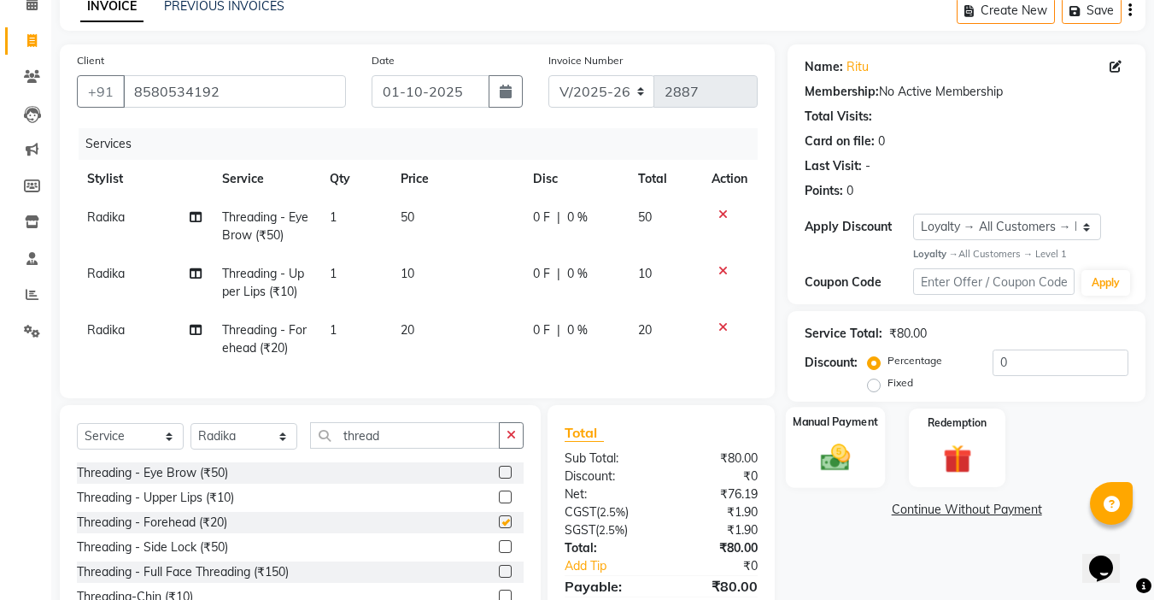
checkbox input "false"
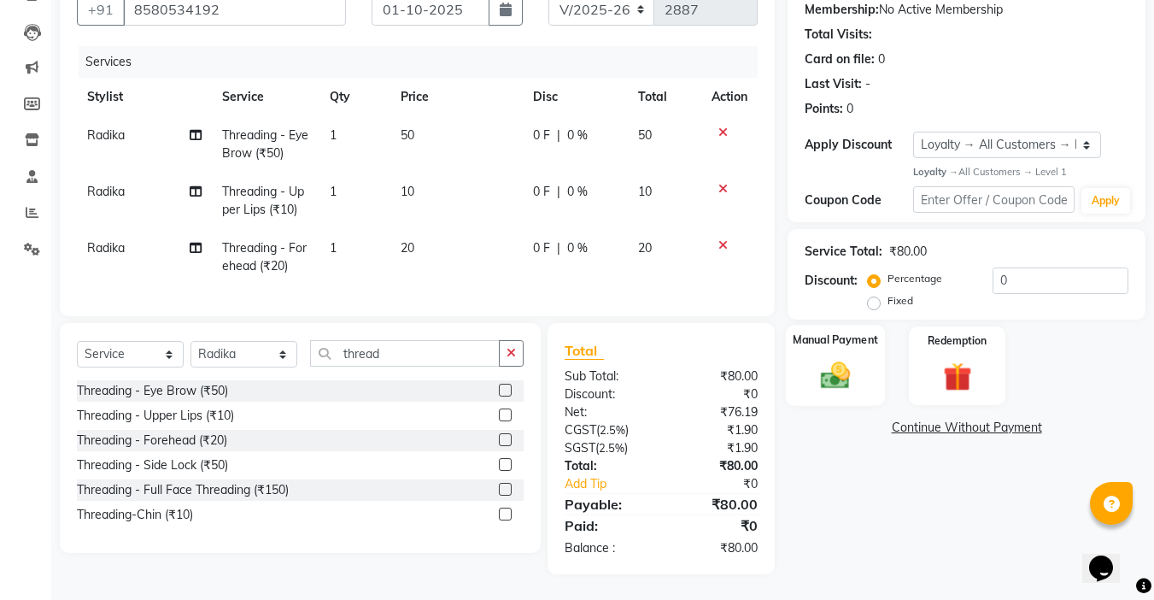
click at [835, 359] on img at bounding box center [836, 376] width 48 height 34
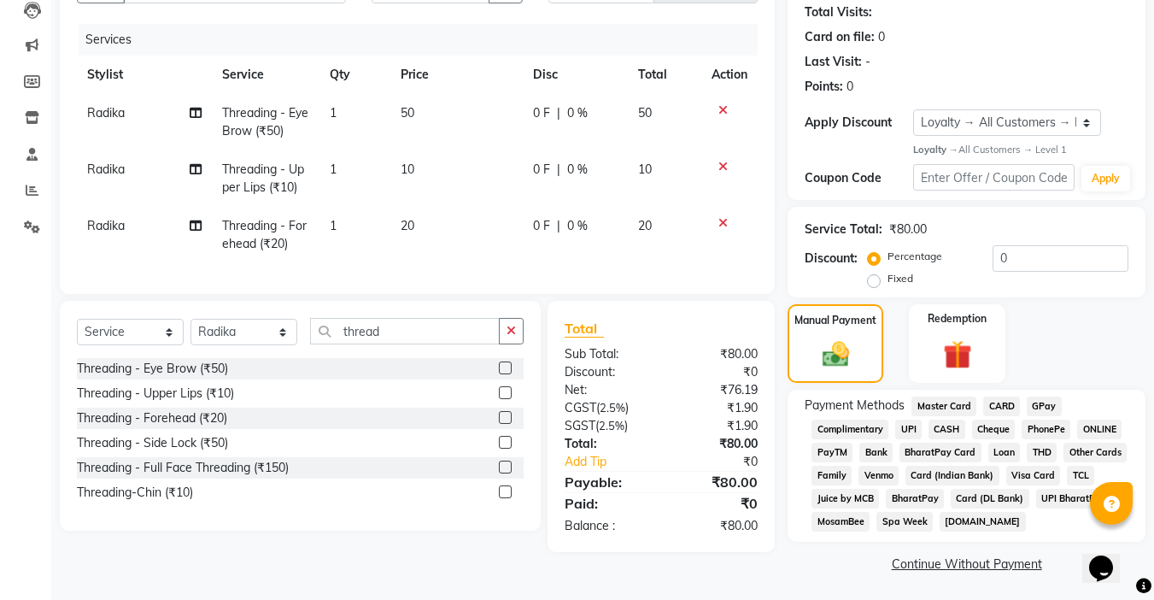
scroll to position [191, 0]
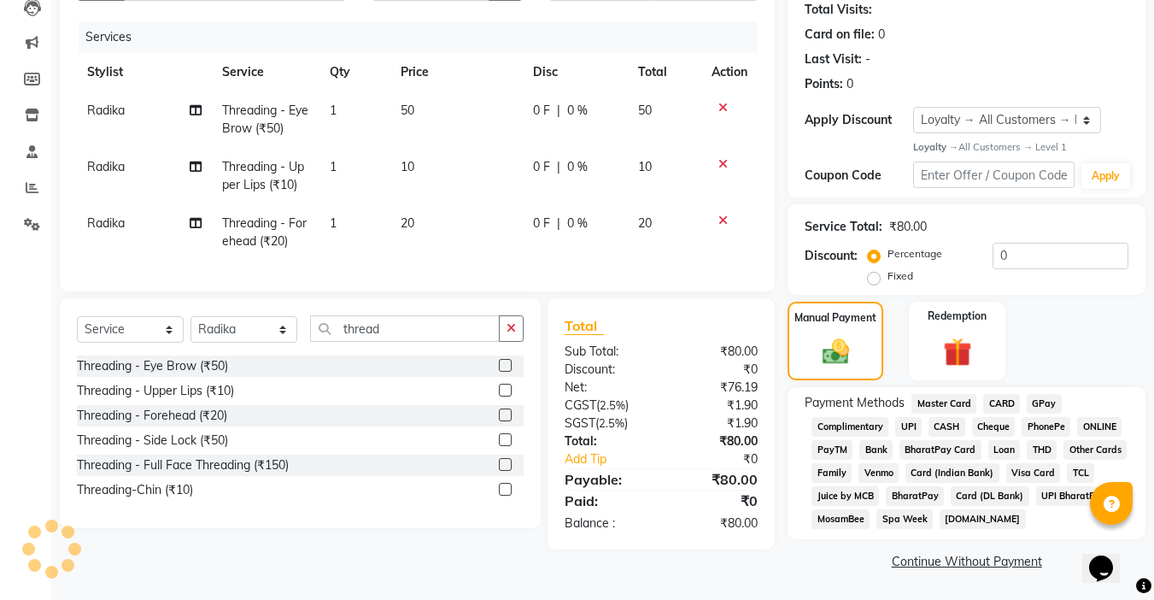
click at [905, 425] on span "UPI" at bounding box center [908, 427] width 26 height 20
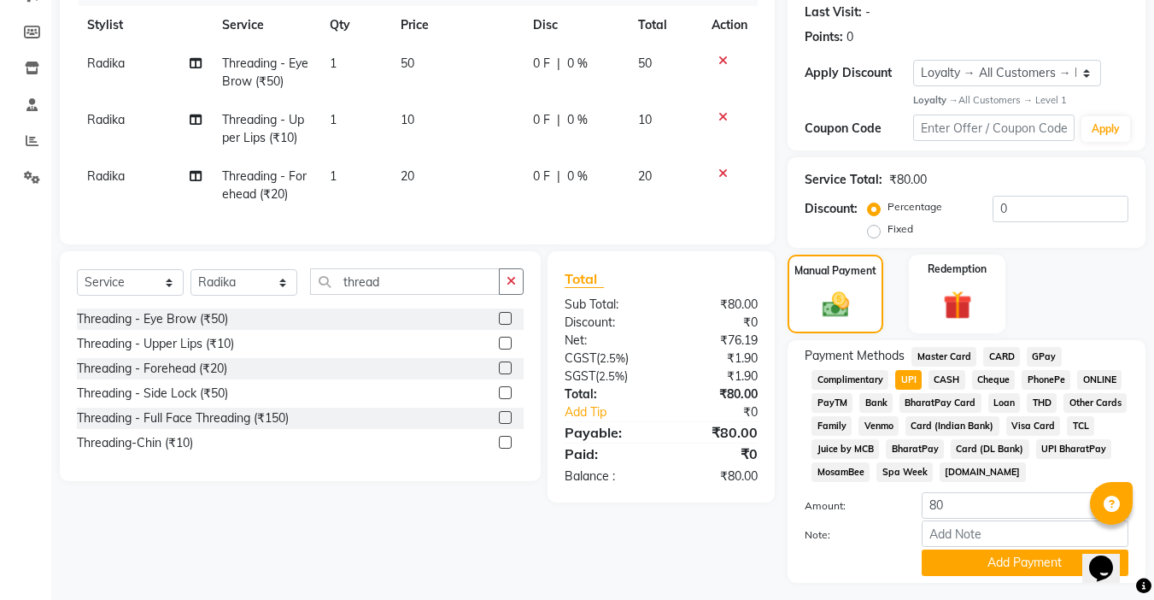
scroll to position [281, 0]
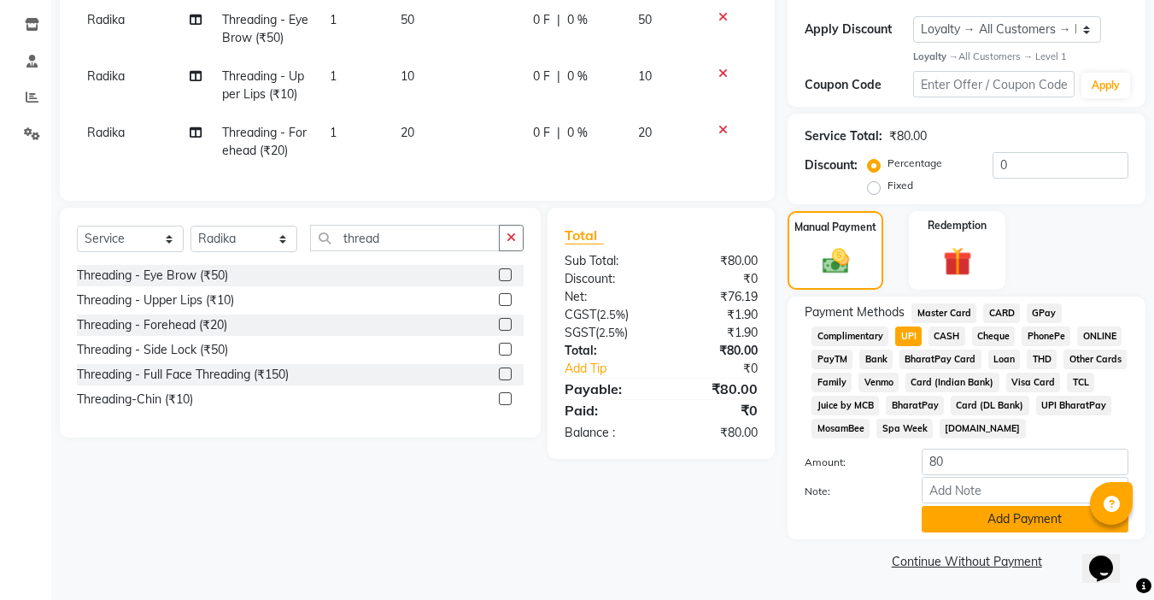
click at [999, 524] on button "Add Payment" at bounding box center [1025, 519] width 207 height 26
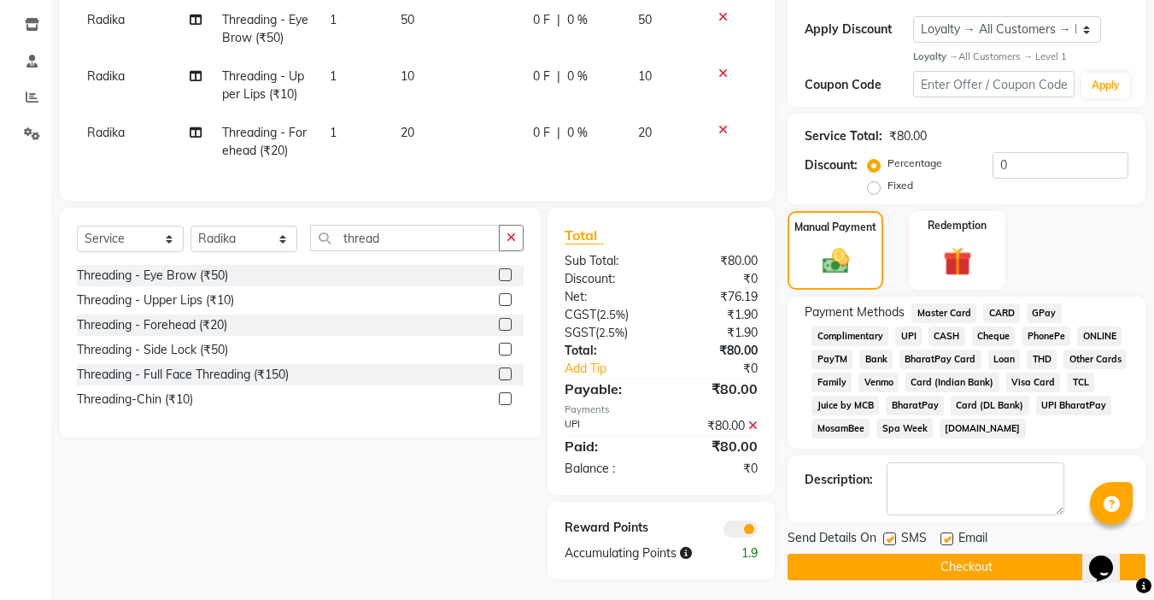
click at [983, 567] on button "Checkout" at bounding box center [967, 567] width 358 height 26
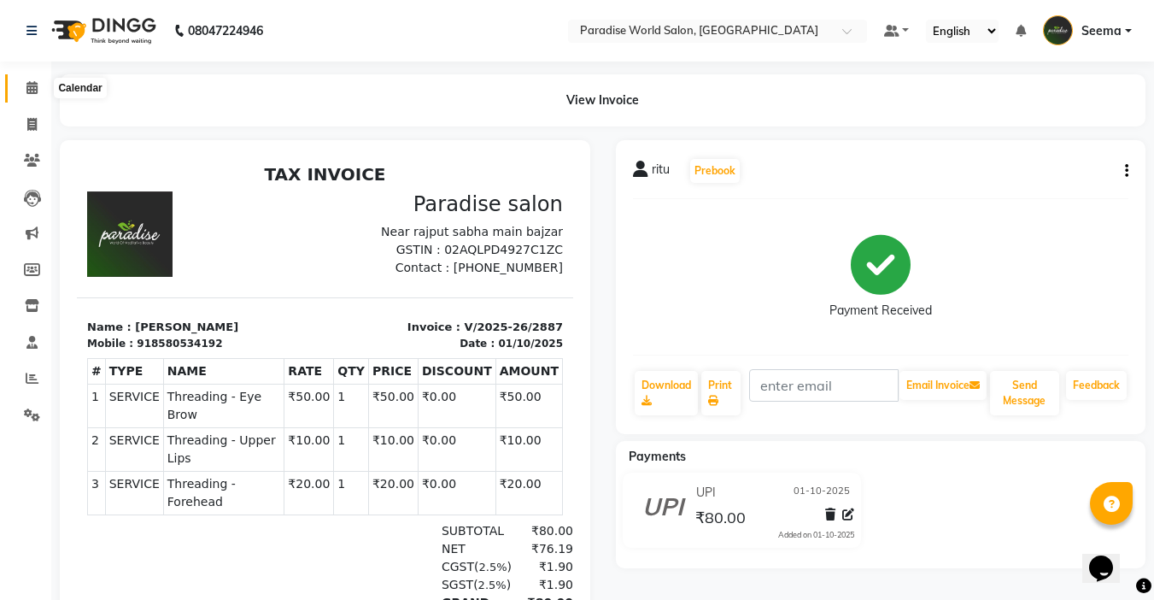
click at [30, 91] on icon at bounding box center [31, 87] width 11 height 13
